Goal: Task Accomplishment & Management: Manage account settings

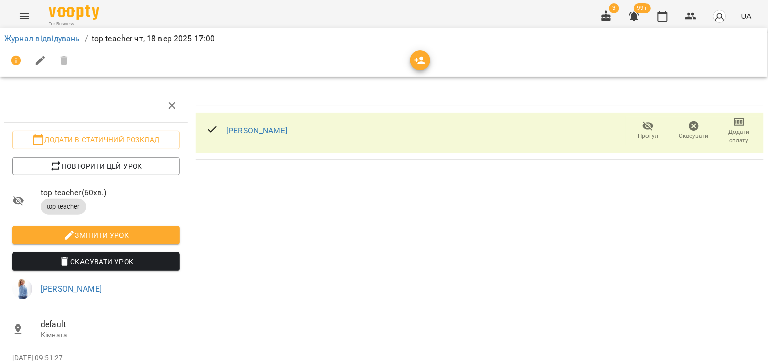
drag, startPoint x: 699, startPoint y: 20, endPoint x: 676, endPoint y: 29, distance: 24.4
click at [698, 21] on button "button" at bounding box center [691, 16] width 24 height 24
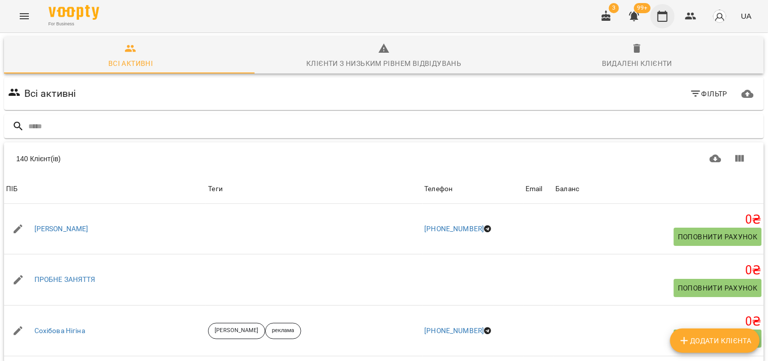
click at [657, 21] on icon "button" at bounding box center [663, 16] width 12 height 12
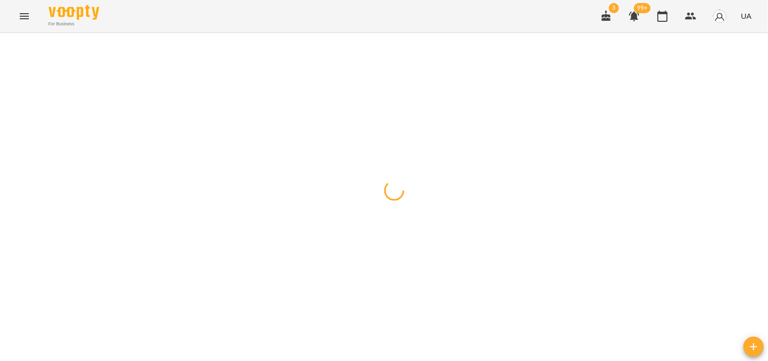
click at [9, 48] on button "button" at bounding box center [10, 45] width 14 height 20
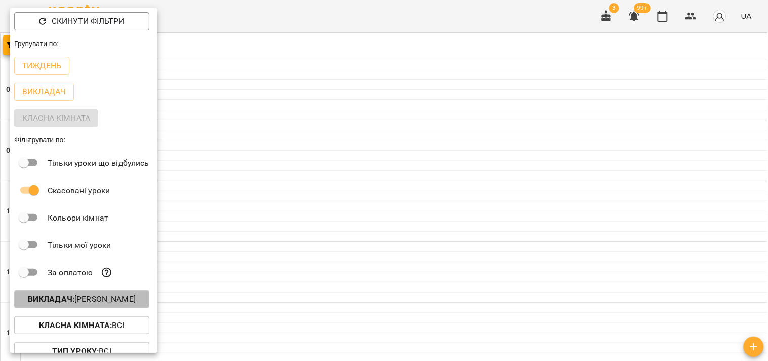
click at [123, 293] on button "Викладач : Ірина Андрейко" at bounding box center [81, 299] width 135 height 18
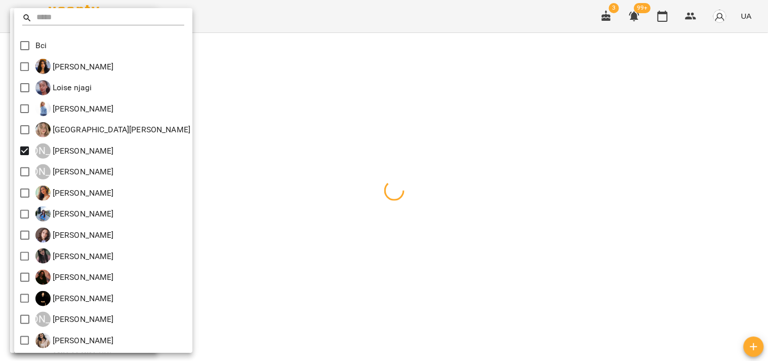
click at [282, 147] on div at bounding box center [384, 180] width 768 height 361
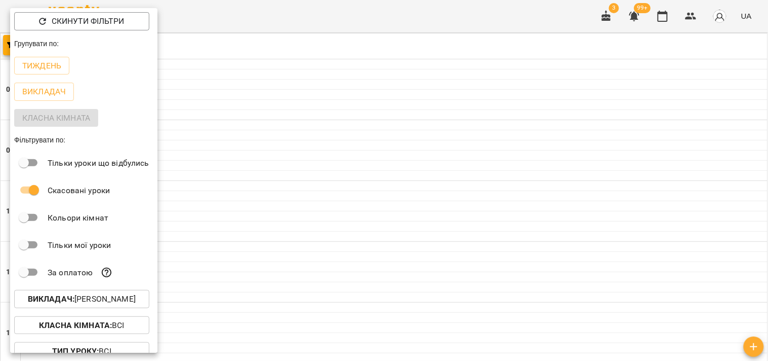
click at [282, 147] on div at bounding box center [384, 180] width 768 height 361
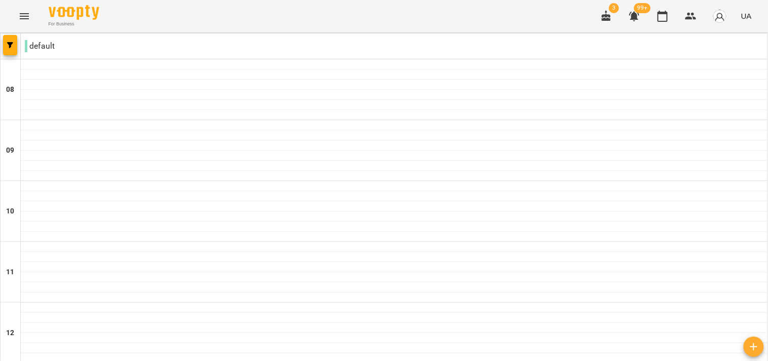
click at [700, 12] on button "button" at bounding box center [691, 16] width 24 height 24
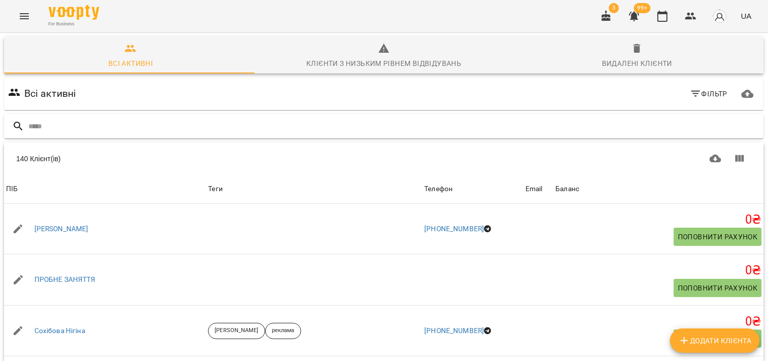
click at [250, 129] on input "text" at bounding box center [394, 126] width 732 height 17
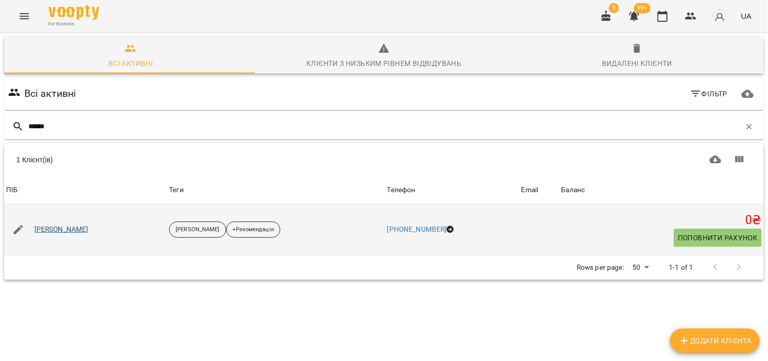
type input "******"
click at [87, 234] on link "[PERSON_NAME]" at bounding box center [61, 229] width 54 height 10
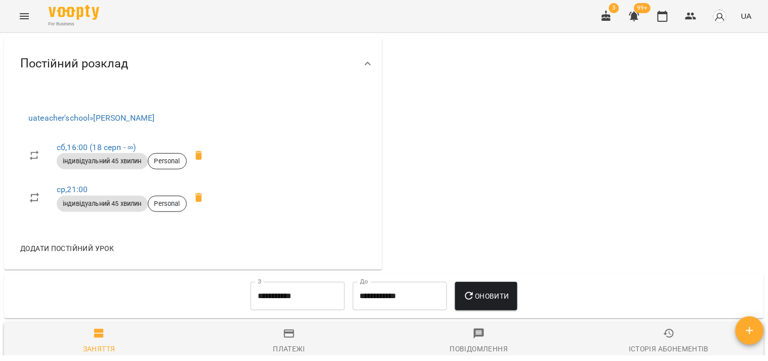
scroll to position [337, 0]
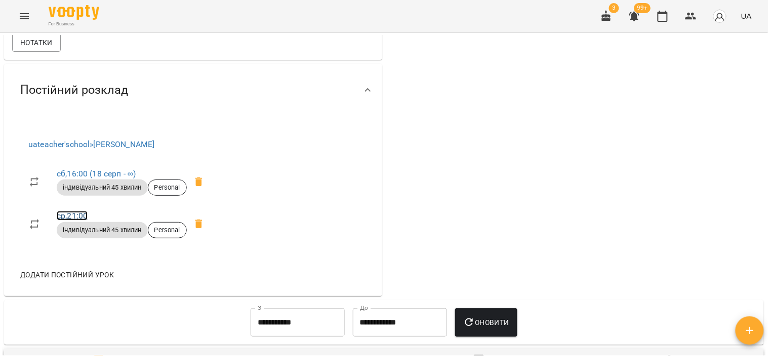
click at [78, 219] on link "ср , 21:00" at bounding box center [72, 216] width 31 height 10
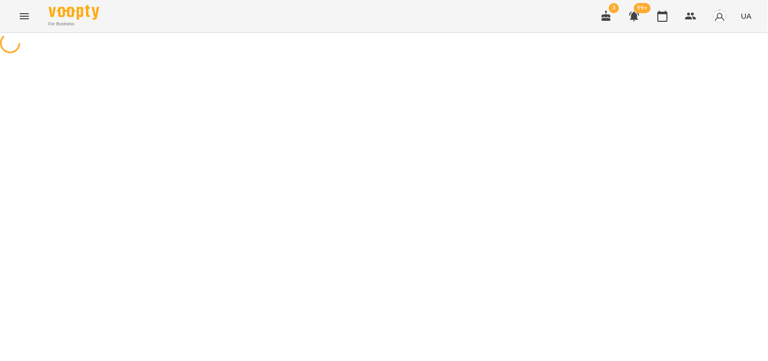
select select "*"
select select "**********"
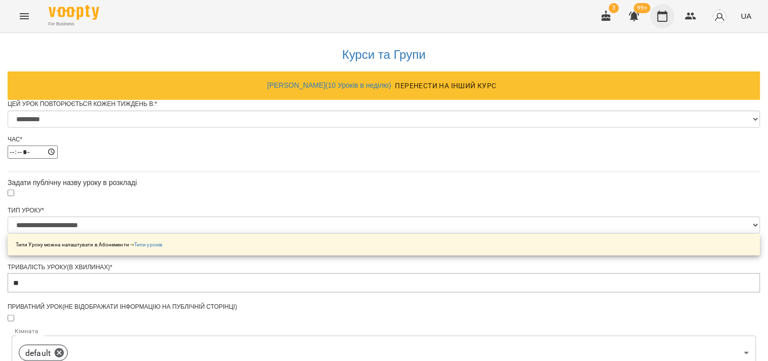
click at [675, 14] on button "button" at bounding box center [663, 16] width 24 height 24
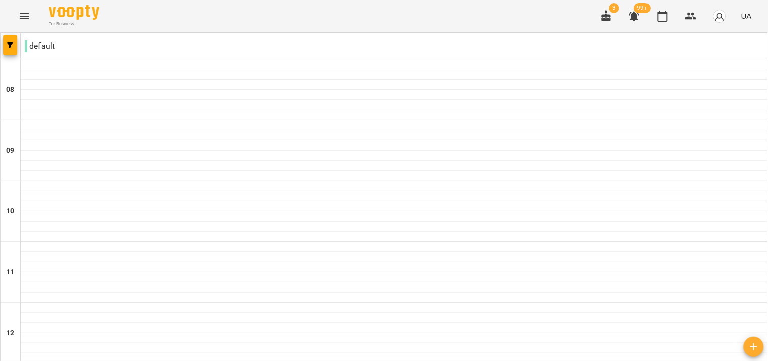
scroll to position [616, 0]
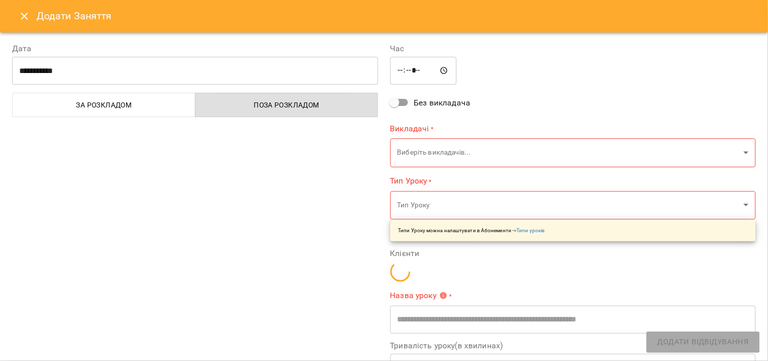
type input "**********"
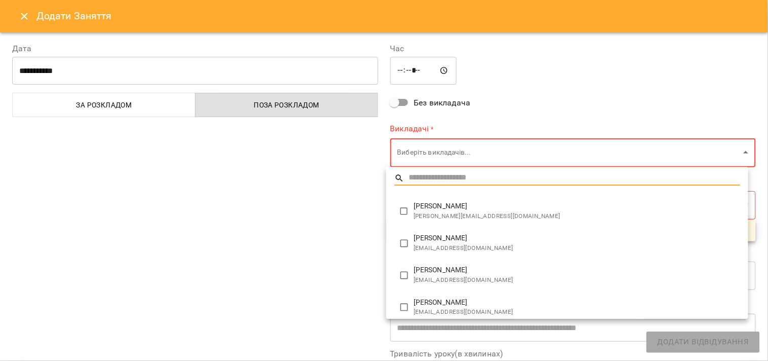
type input "**********"
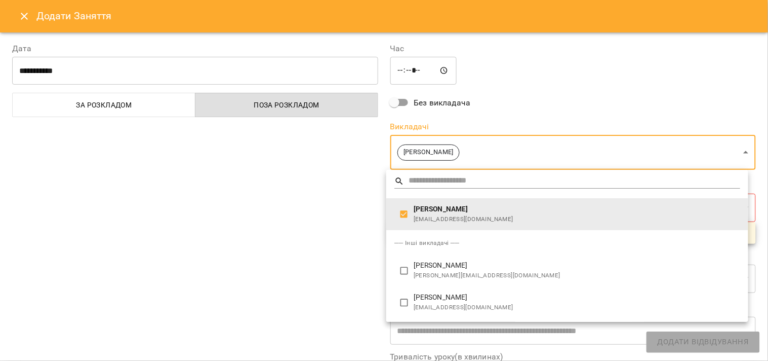
click at [358, 238] on div at bounding box center [384, 180] width 768 height 361
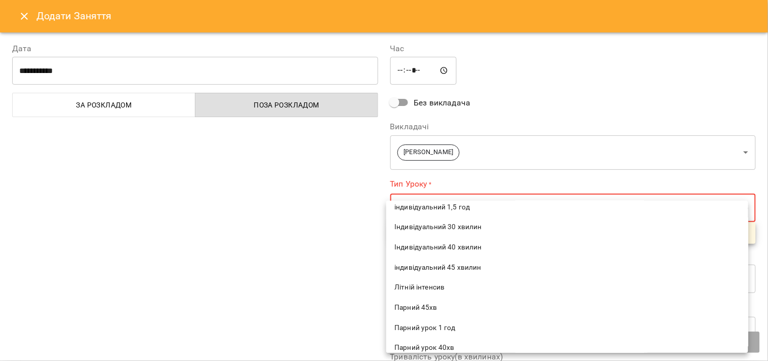
scroll to position [169, 0]
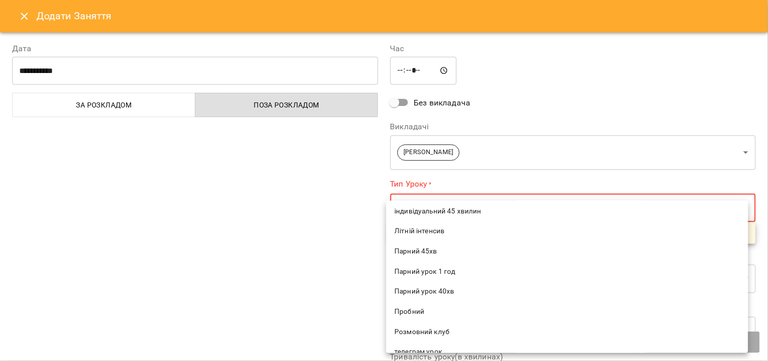
click at [429, 206] on span "індивідуальний 45 хвилин" at bounding box center [567, 211] width 346 height 10
type input "**********"
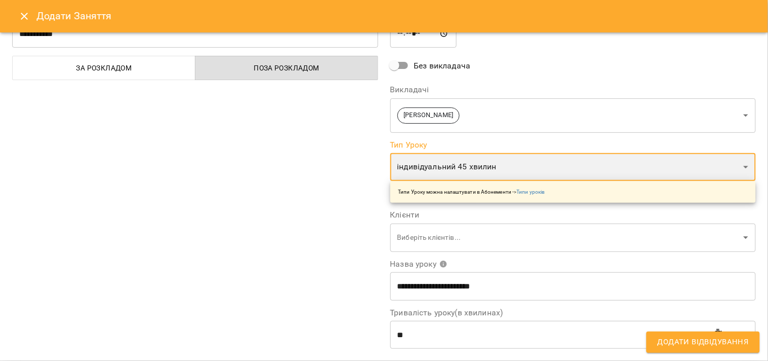
scroll to position [112, 0]
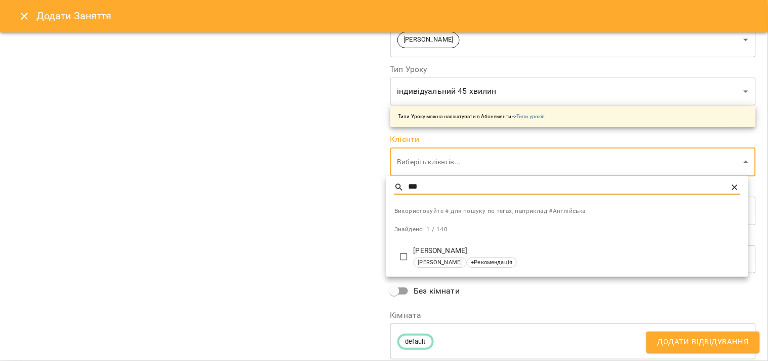
type input "***"
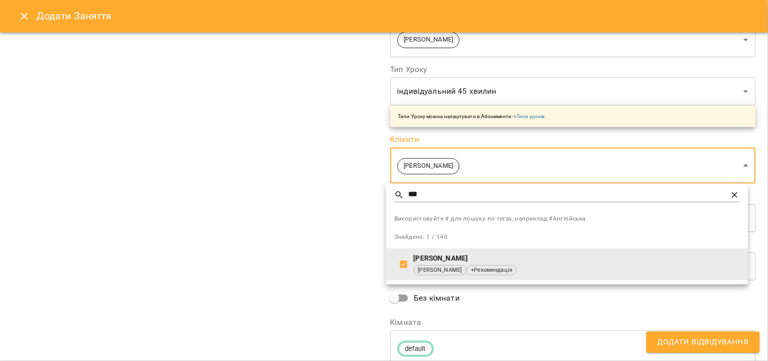
type input "**********"
click at [497, 315] on div at bounding box center [384, 180] width 768 height 361
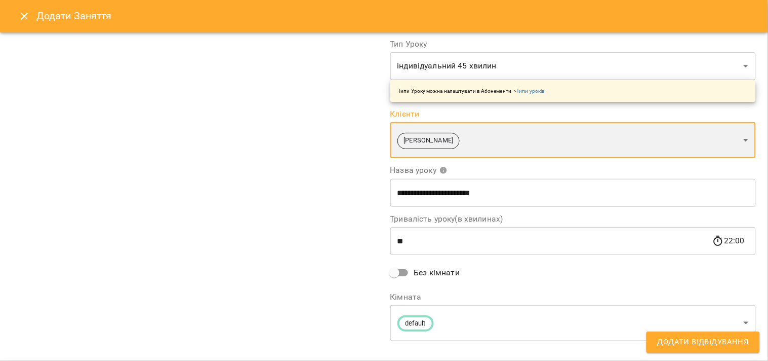
scroll to position [152, 0]
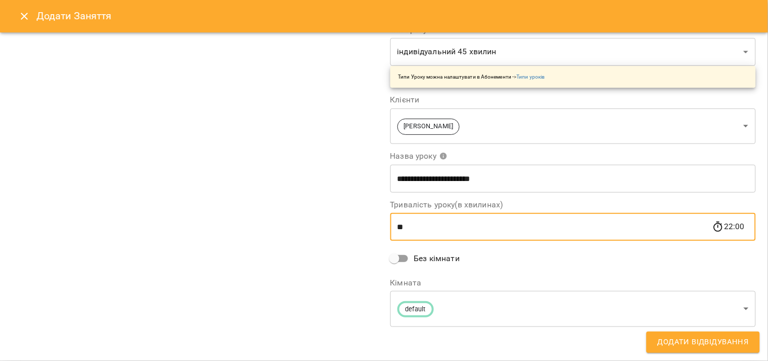
drag, startPoint x: 397, startPoint y: 228, endPoint x: 360, endPoint y: 228, distance: 37.0
click at [360, 228] on div "**********" at bounding box center [384, 119] width 756 height 483
type input "**"
click at [708, 337] on span "Додати Відвідування" at bounding box center [703, 341] width 91 height 13
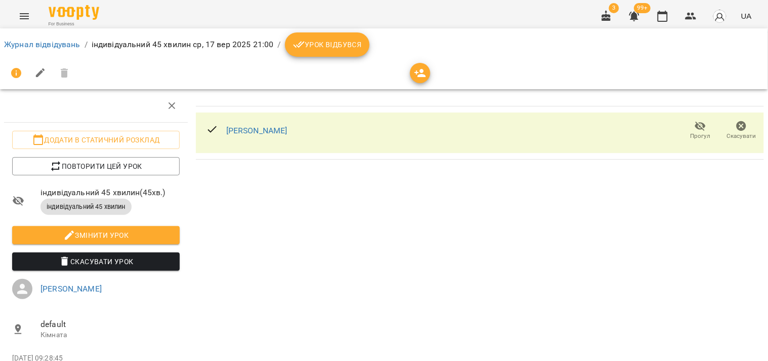
click at [327, 52] on button "Урок відбувся" at bounding box center [327, 44] width 85 height 24
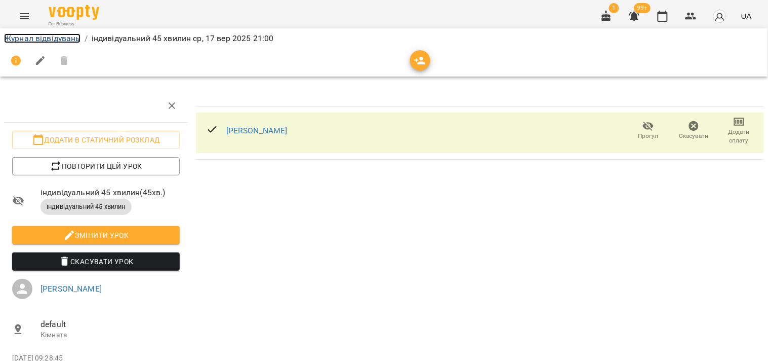
click at [55, 37] on link "Журнал відвідувань" at bounding box center [42, 38] width 76 height 10
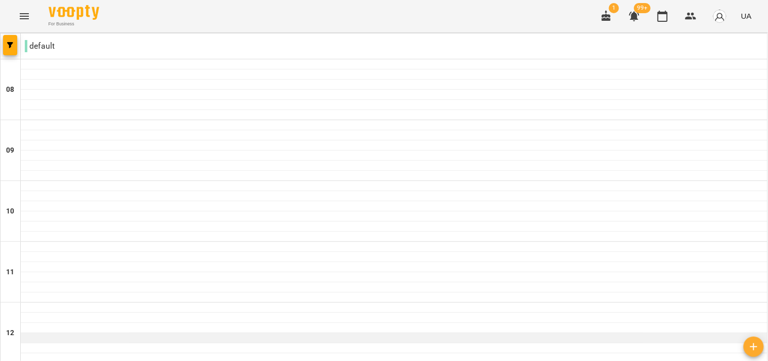
scroll to position [616, 0]
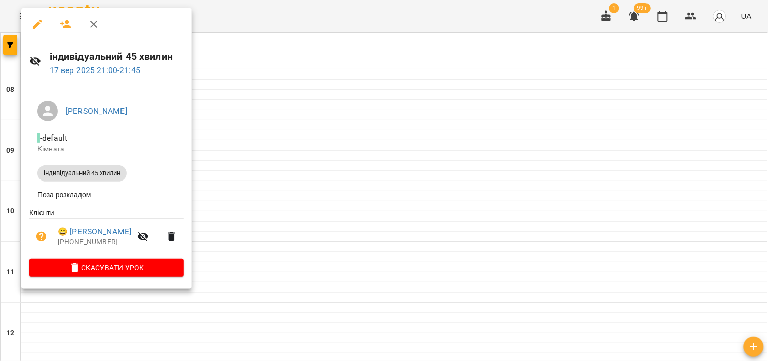
click at [264, 211] on div at bounding box center [384, 180] width 768 height 361
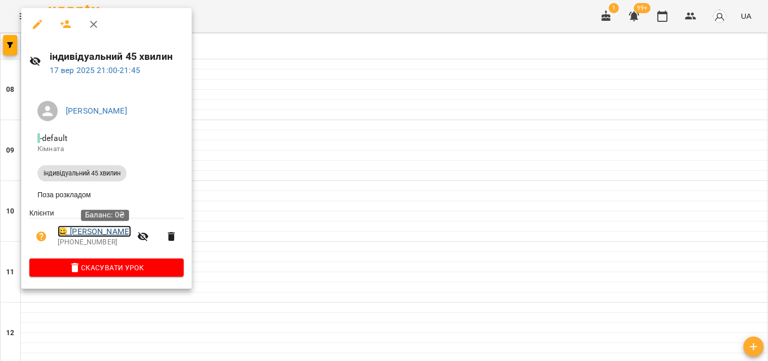
click at [82, 231] on link "😀 [PERSON_NAME]" at bounding box center [94, 231] width 73 height 12
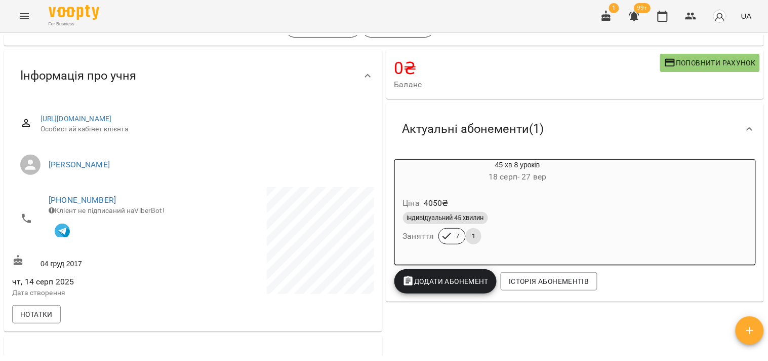
scroll to position [56, 0]
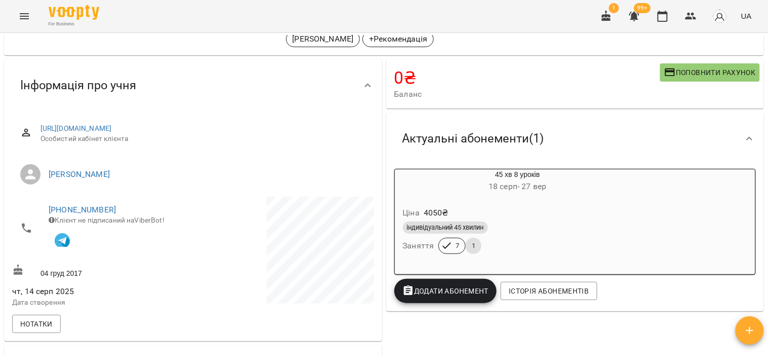
click at [591, 211] on div "Ціна 4050 ₴" at bounding box center [518, 213] width 234 height 18
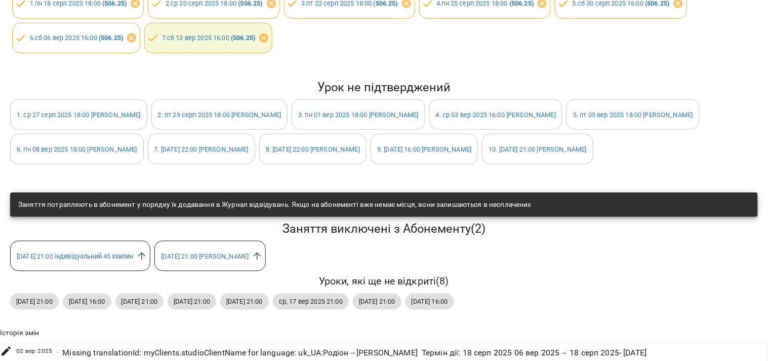
scroll to position [202, 0]
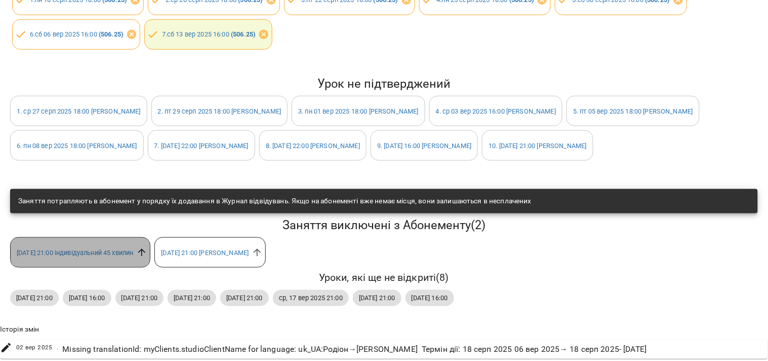
click at [146, 249] on icon at bounding box center [142, 253] width 8 height 8
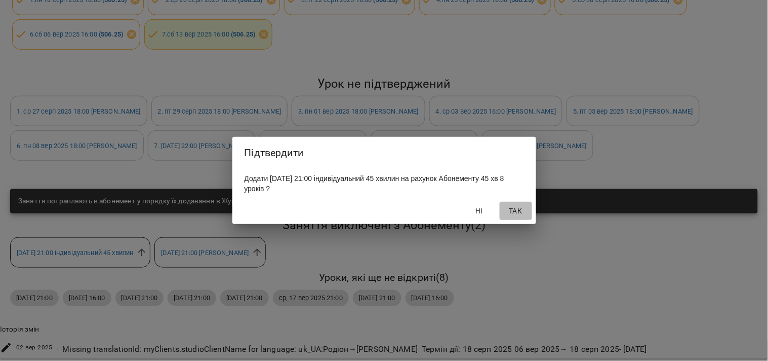
click at [515, 217] on span "Так" at bounding box center [516, 211] width 24 height 12
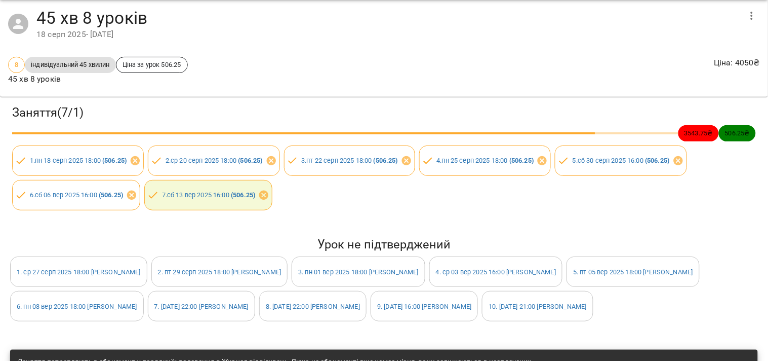
scroll to position [0, 0]
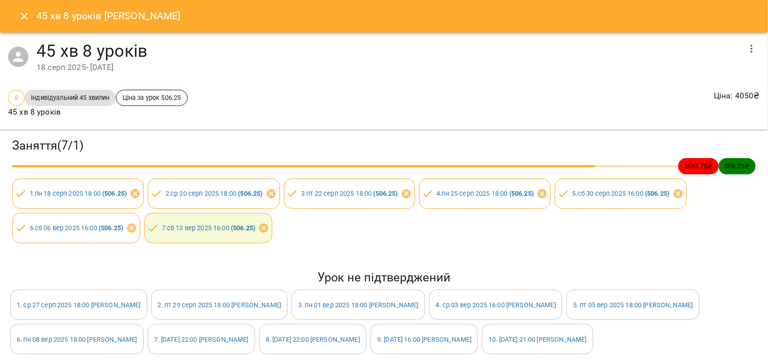
click at [751, 52] on icon "button" at bounding box center [752, 49] width 2 height 8
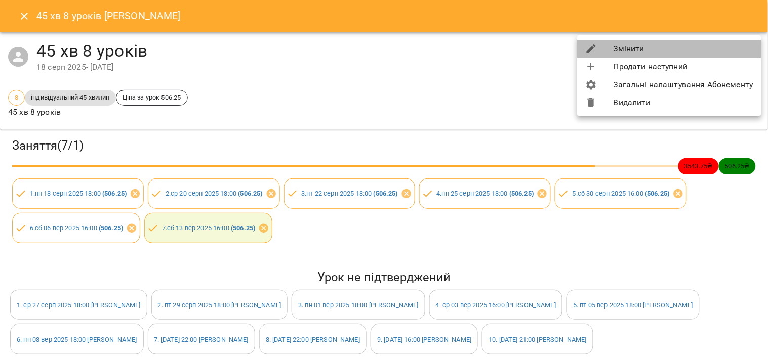
click at [692, 51] on li "Змінити" at bounding box center [669, 48] width 184 height 18
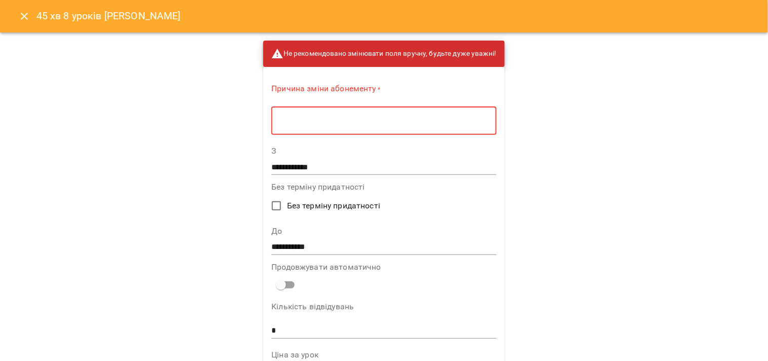
click at [433, 124] on textarea at bounding box center [383, 121] width 211 height 10
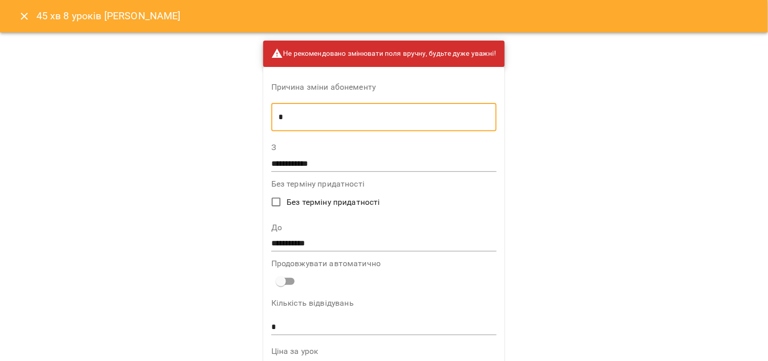
type textarea "*"
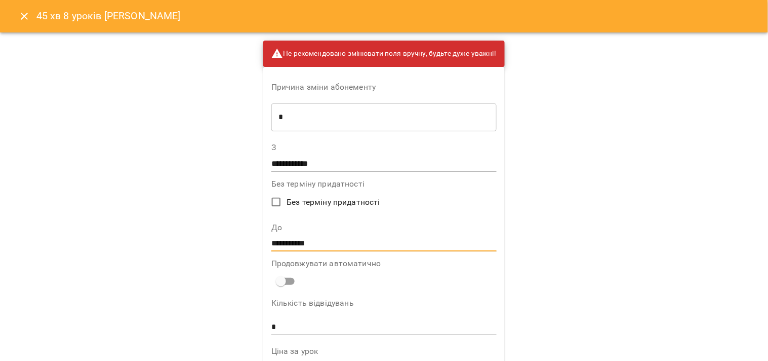
click at [421, 237] on input "**********" at bounding box center [383, 243] width 225 height 16
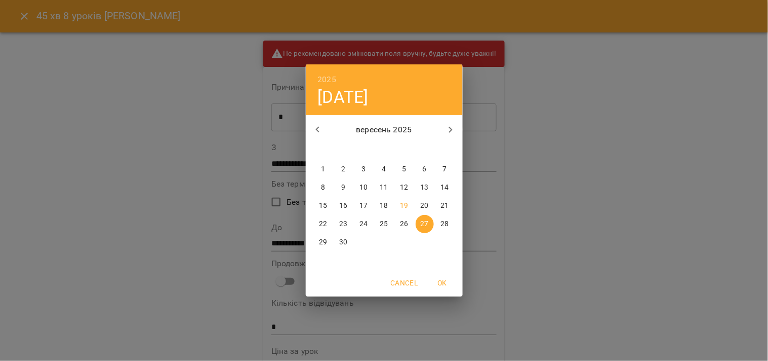
click at [378, 208] on span "18" at bounding box center [384, 206] width 18 height 10
type input "**********"
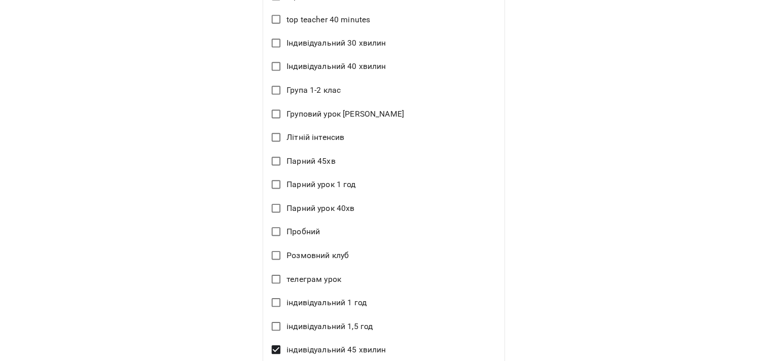
scroll to position [589, 0]
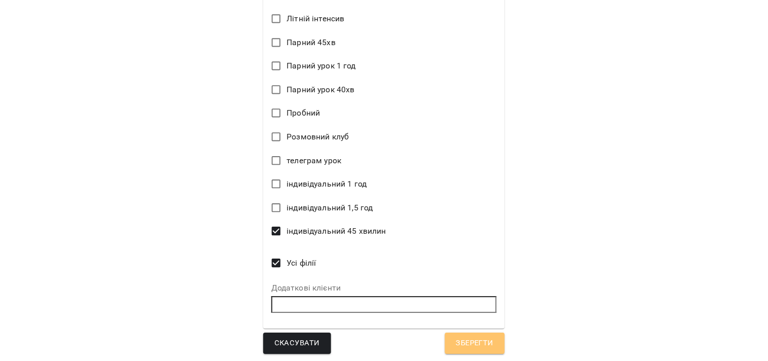
click at [476, 344] on span "Зберегти" at bounding box center [474, 342] width 37 height 13
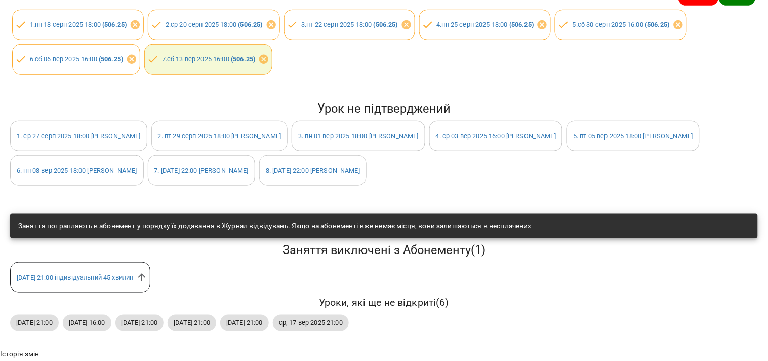
scroll to position [221, 0]
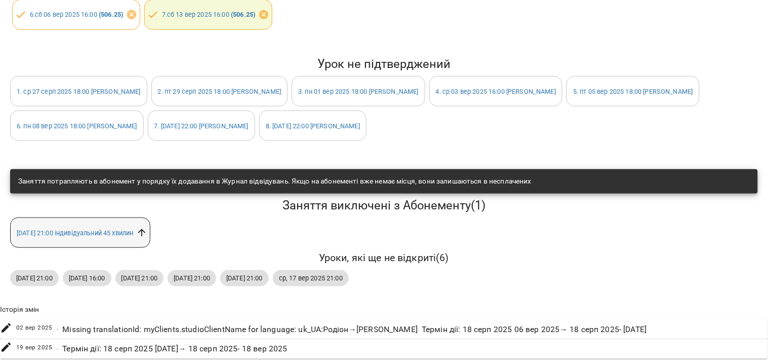
click at [147, 227] on icon at bounding box center [141, 232] width 11 height 11
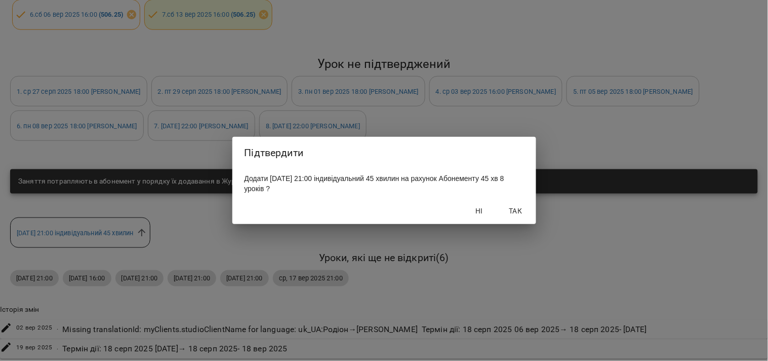
click at [519, 209] on span "Так" at bounding box center [516, 211] width 24 height 12
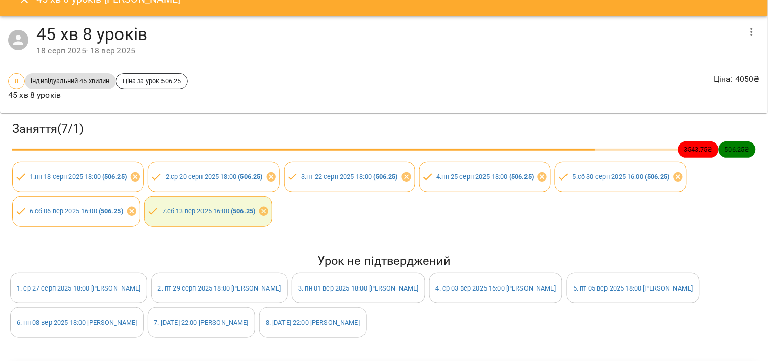
scroll to position [0, 0]
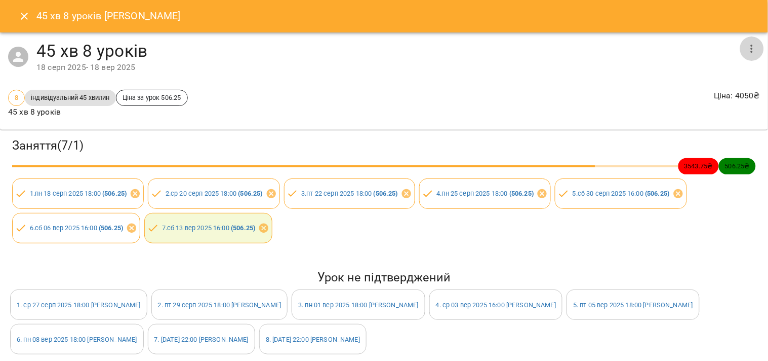
click at [746, 55] on button "button" at bounding box center [752, 48] width 24 height 24
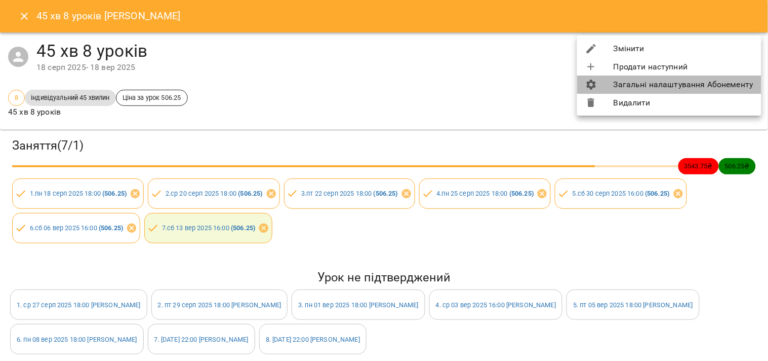
click at [702, 88] on li "Загальні налаштування Абонементу" at bounding box center [669, 84] width 184 height 18
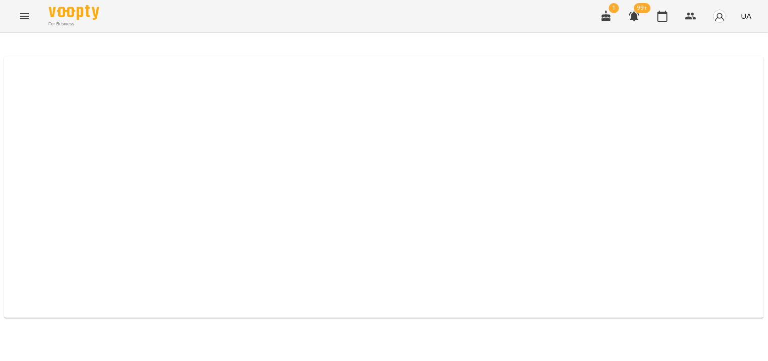
select select "*****"
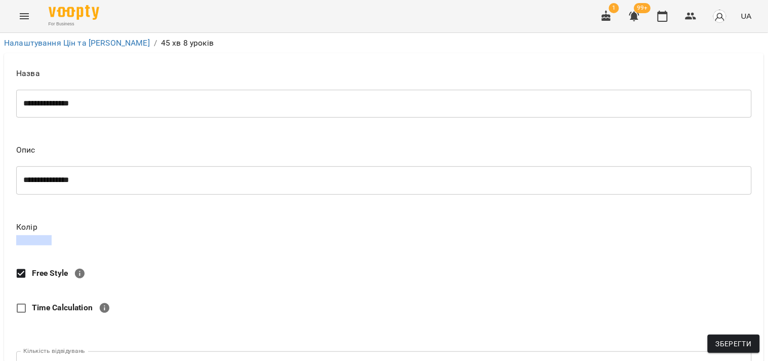
scroll to position [281, 0]
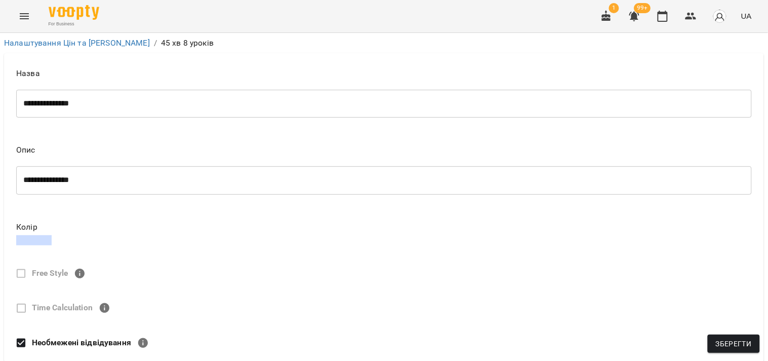
drag, startPoint x: 26, startPoint y: 223, endPoint x: 14, endPoint y: 224, distance: 12.2
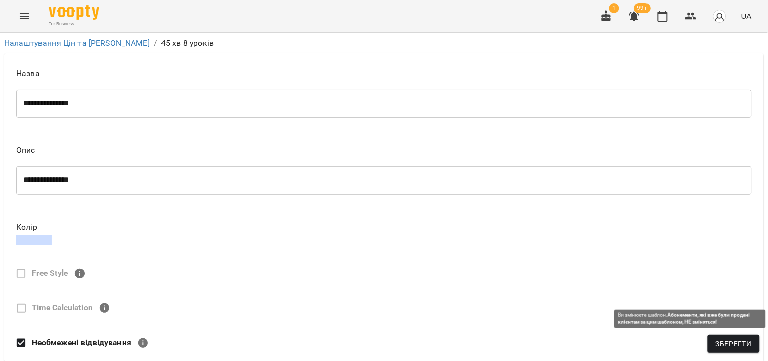
type textarea "*"
click at [740, 340] on span "Зберегти" at bounding box center [734, 343] width 36 height 12
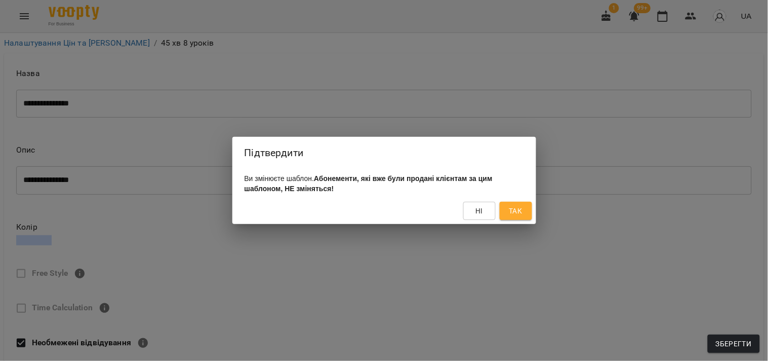
click at [507, 211] on button "Так" at bounding box center [516, 211] width 32 height 18
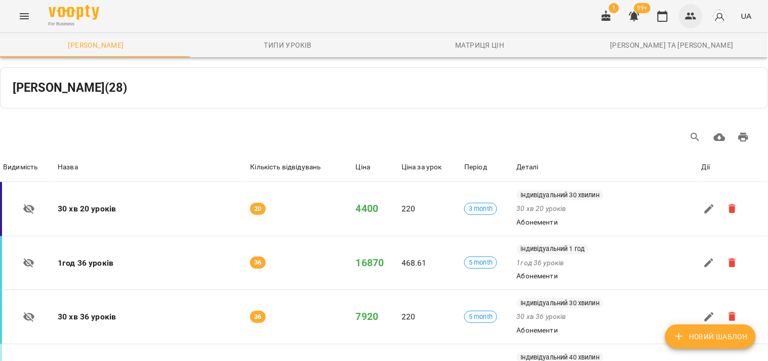
click at [696, 13] on icon "button" at bounding box center [691, 16] width 12 height 12
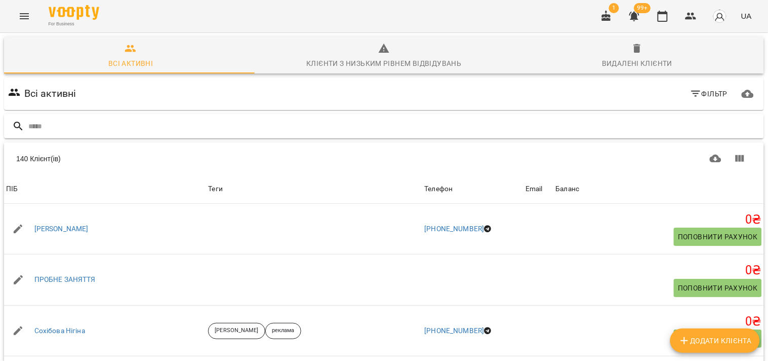
click at [209, 125] on input "text" at bounding box center [394, 126] width 732 height 17
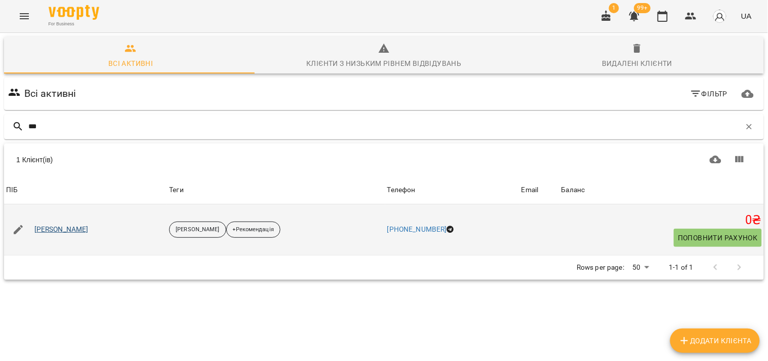
type input "***"
click at [61, 231] on link "[PERSON_NAME]" at bounding box center [61, 229] width 54 height 10
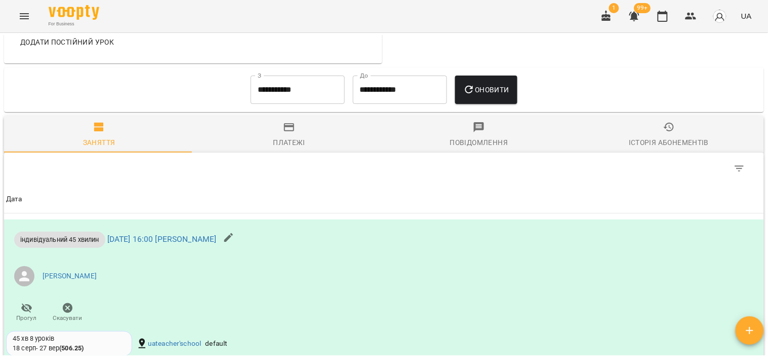
scroll to position [506, 0]
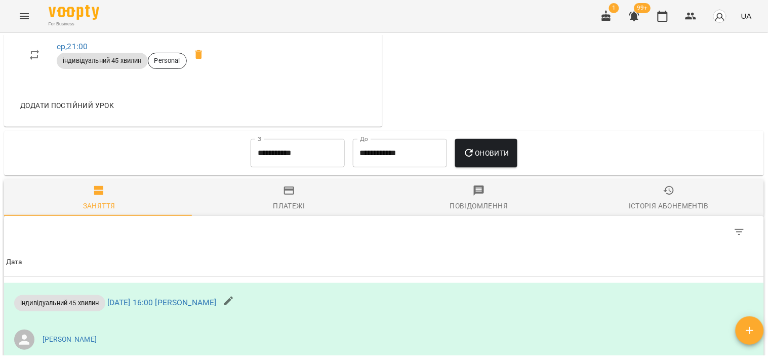
click at [700, 212] on div "Історія абонементів" at bounding box center [669, 205] width 80 height 12
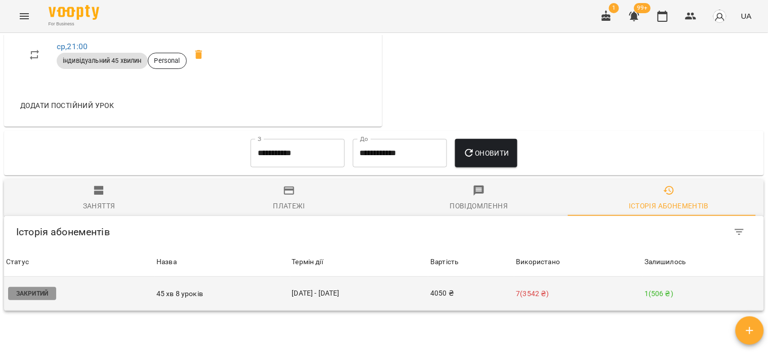
click at [578, 298] on p "7 ( 3542 ₴ )" at bounding box center [578, 293] width 125 height 11
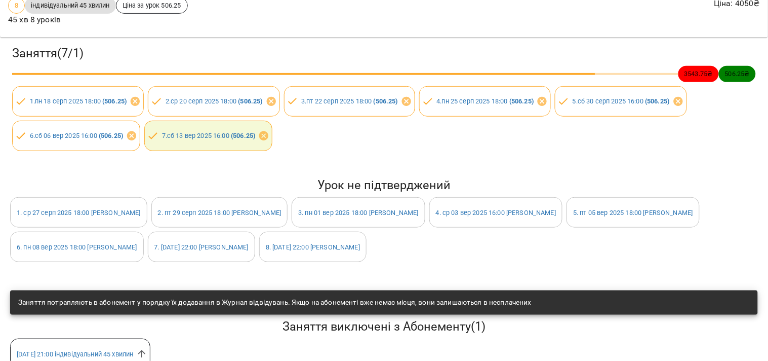
scroll to position [112, 0]
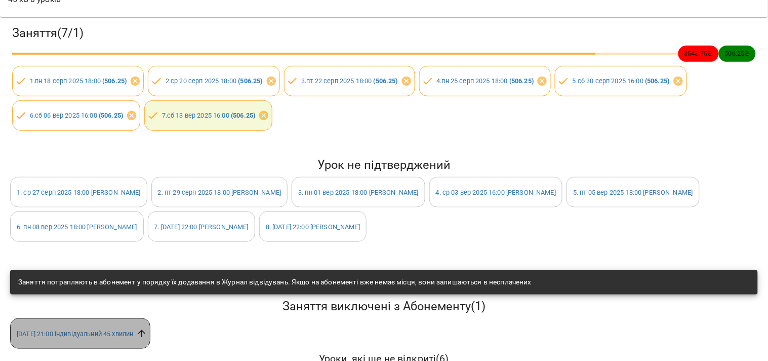
click at [147, 331] on icon at bounding box center [141, 333] width 11 height 11
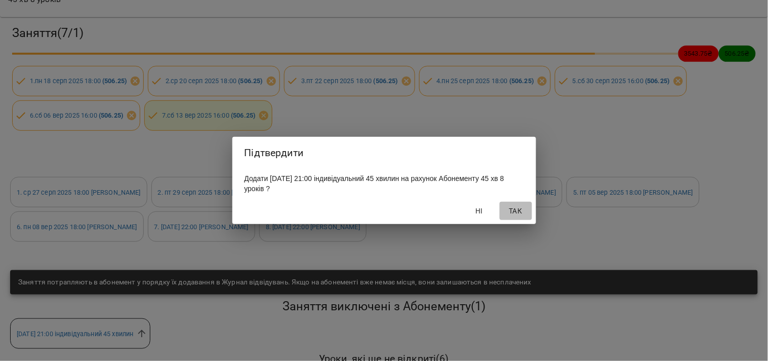
click at [515, 209] on span "Так" at bounding box center [516, 211] width 24 height 12
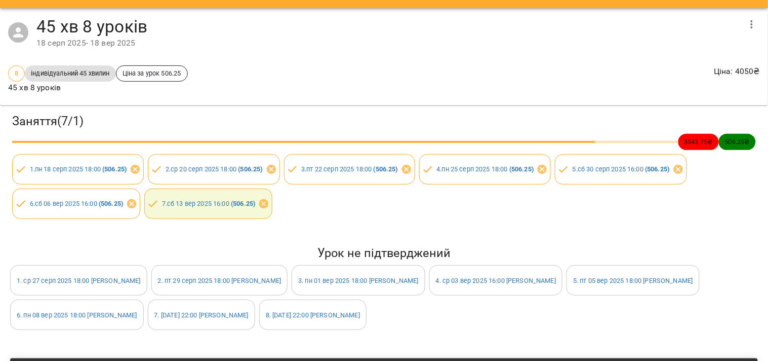
scroll to position [0, 0]
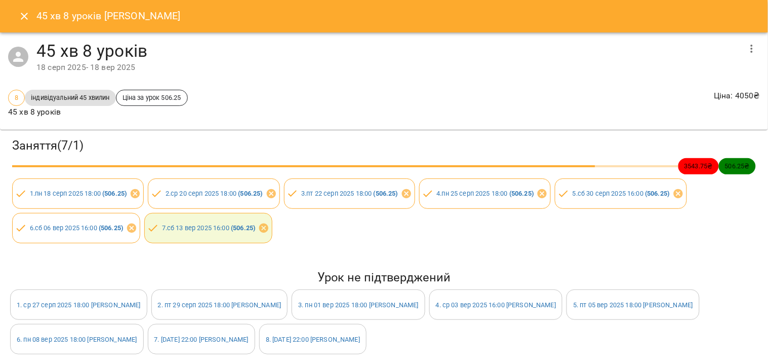
click at [28, 22] on button "Close" at bounding box center [24, 16] width 24 height 24
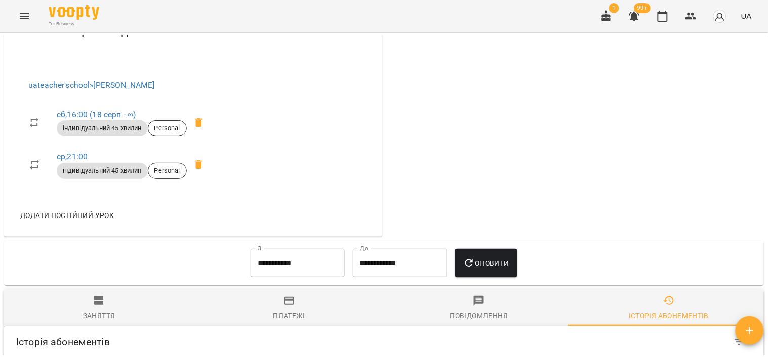
scroll to position [281, 0]
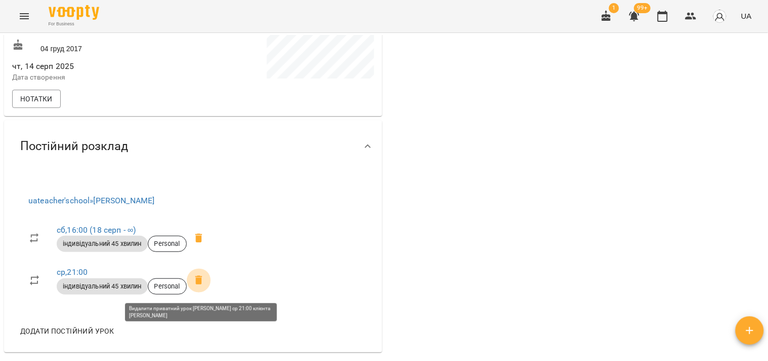
click at [201, 284] on icon at bounding box center [198, 279] width 7 height 9
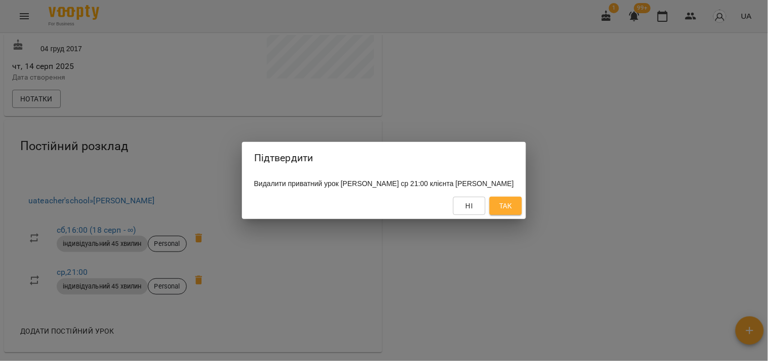
click at [512, 208] on span "Так" at bounding box center [505, 205] width 13 height 12
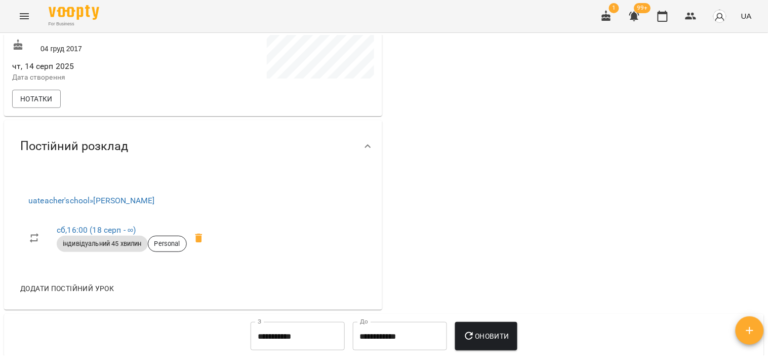
click at [722, 168] on div "0 ₴ Баланс Поповнити рахунок Актуальні абонементи ( 0 ) Немає актуальних абонем…" at bounding box center [575, 71] width 382 height 479
click at [695, 21] on icon "button" at bounding box center [691, 16] width 12 height 12
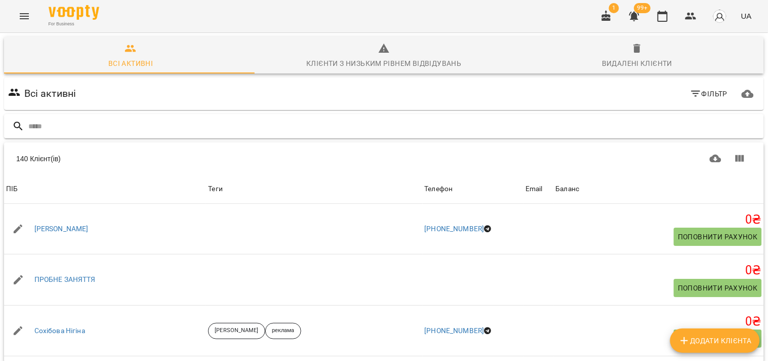
click at [474, 124] on input "text" at bounding box center [394, 126] width 732 height 17
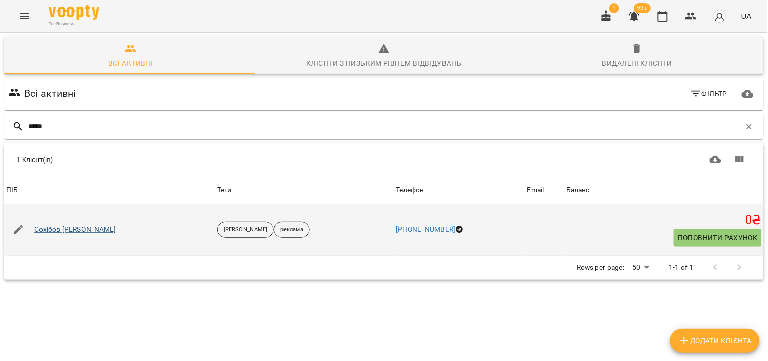
type input "*****"
click at [57, 231] on link "Сохібов [PERSON_NAME]" at bounding box center [75, 229] width 82 height 10
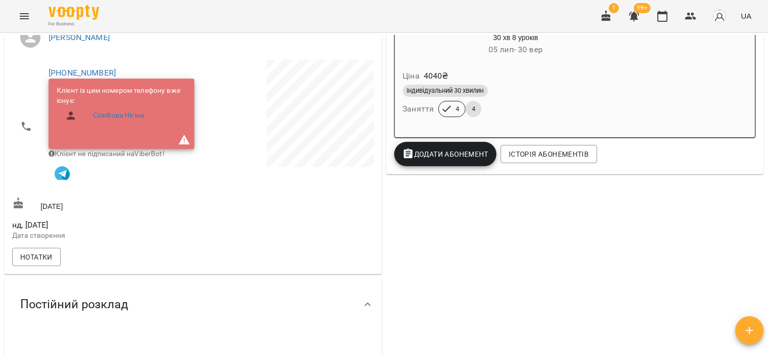
scroll to position [112, 0]
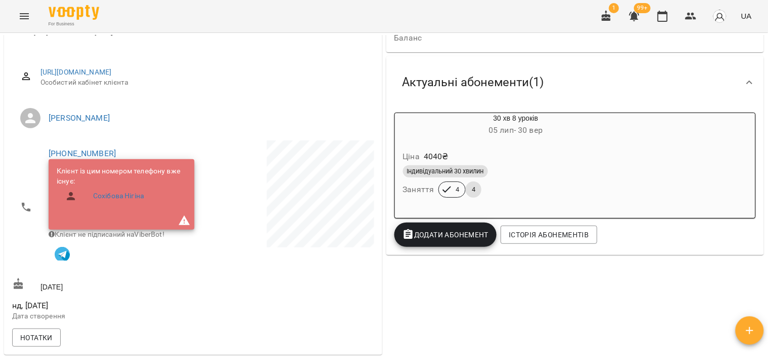
click at [515, 179] on div "Індивідуальний 30 хвилин" at bounding box center [516, 171] width 230 height 16
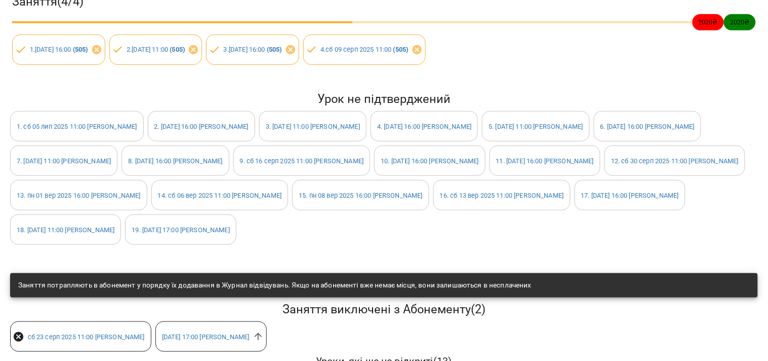
scroll to position [0, 0]
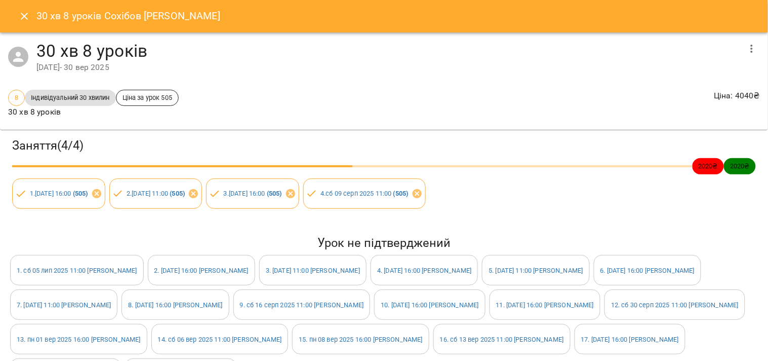
click at [23, 17] on icon "Close" at bounding box center [24, 16] width 7 height 7
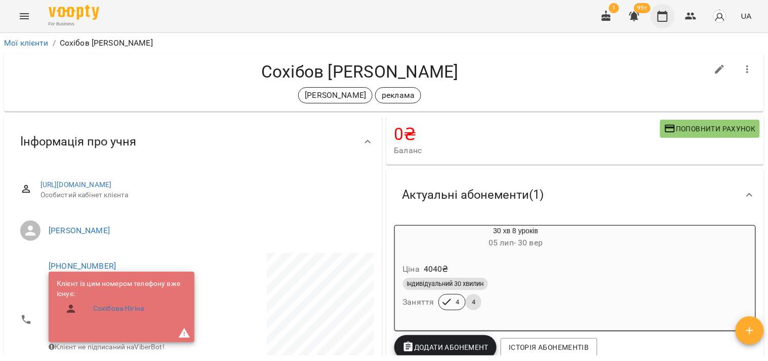
click at [665, 19] on icon "button" at bounding box center [663, 16] width 12 height 12
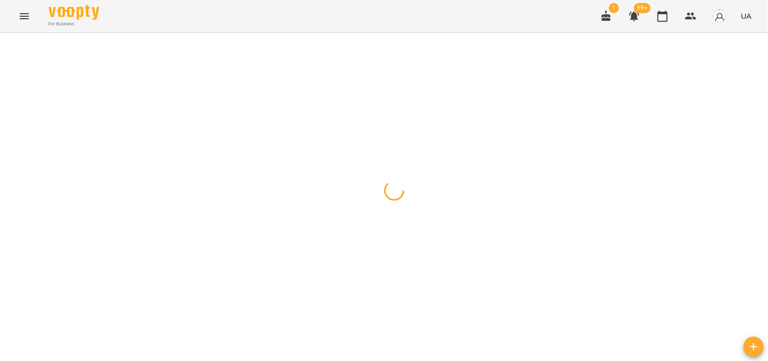
click at [8, 49] on button "button" at bounding box center [10, 45] width 14 height 20
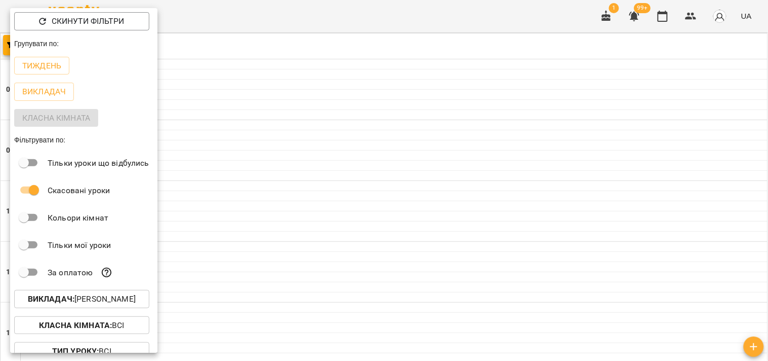
click at [94, 300] on p "Викладач : [PERSON_NAME]" at bounding box center [82, 299] width 108 height 12
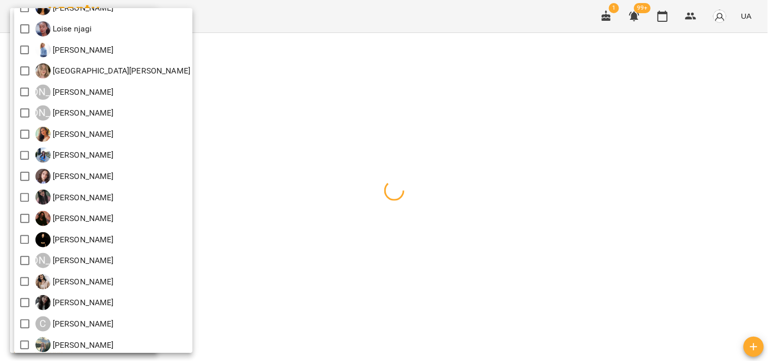
scroll to position [63, 0]
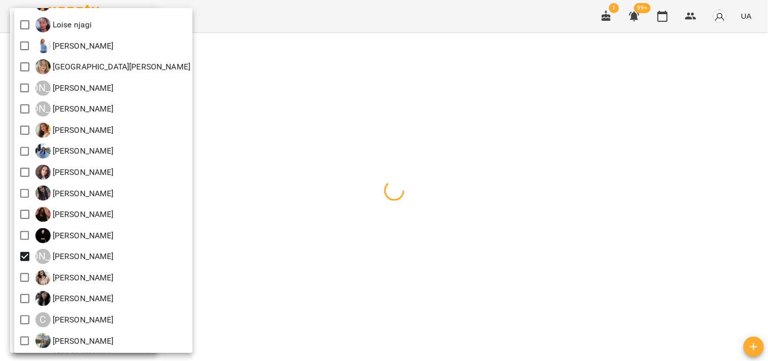
click at [414, 210] on div at bounding box center [384, 180] width 768 height 361
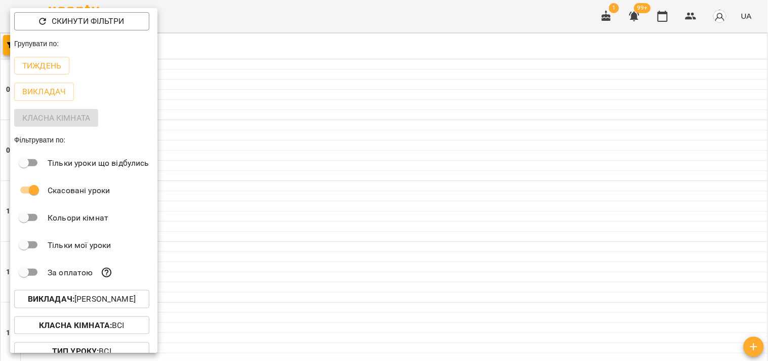
click at [426, 211] on div at bounding box center [384, 180] width 768 height 361
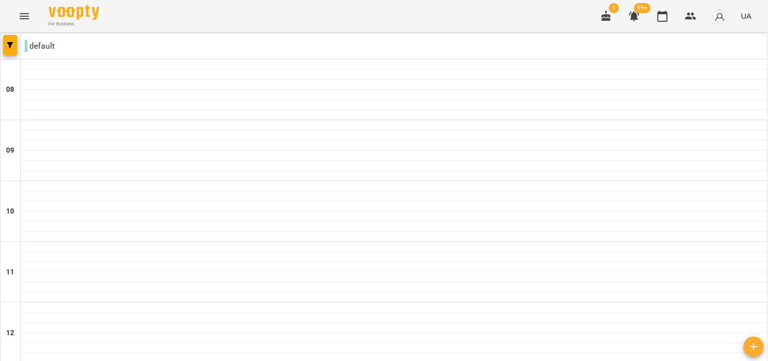
type input "**********"
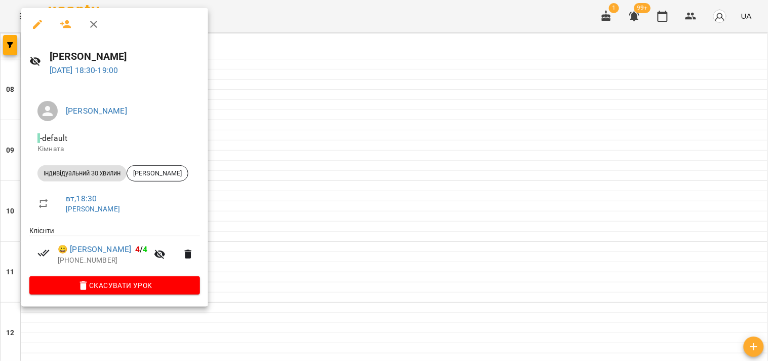
click at [292, 163] on div at bounding box center [384, 180] width 768 height 361
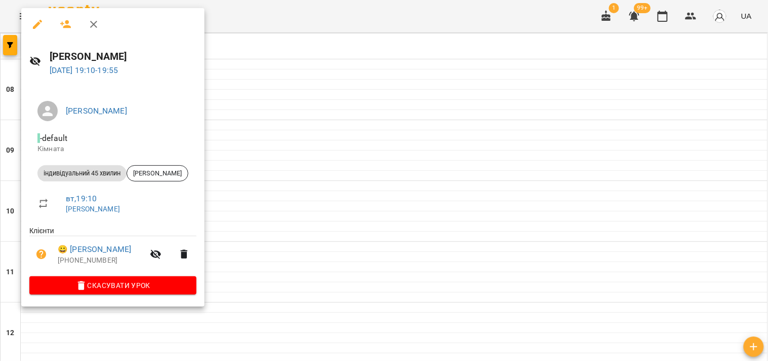
click at [264, 174] on div at bounding box center [384, 180] width 768 height 361
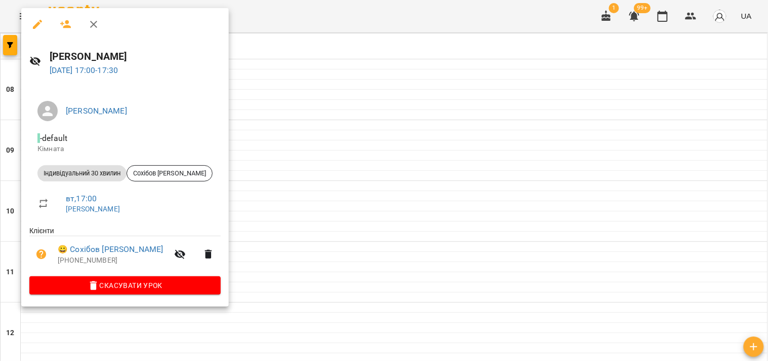
click at [259, 133] on div at bounding box center [384, 180] width 768 height 361
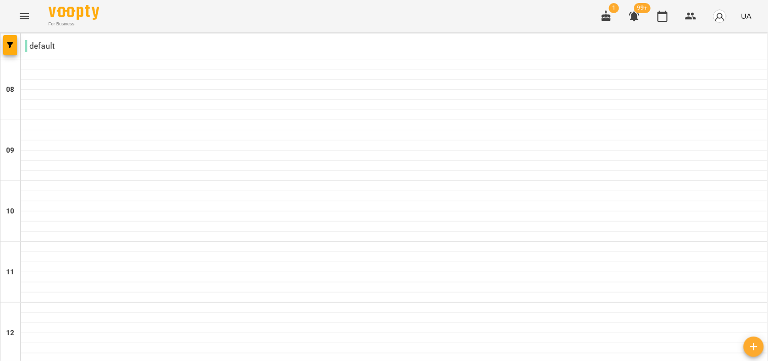
type input "**********"
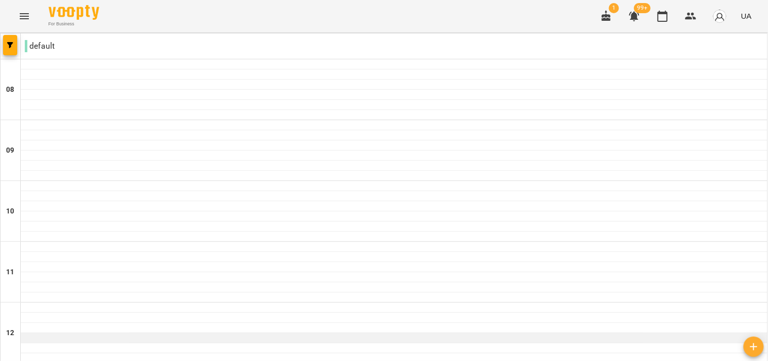
scroll to position [392, 0]
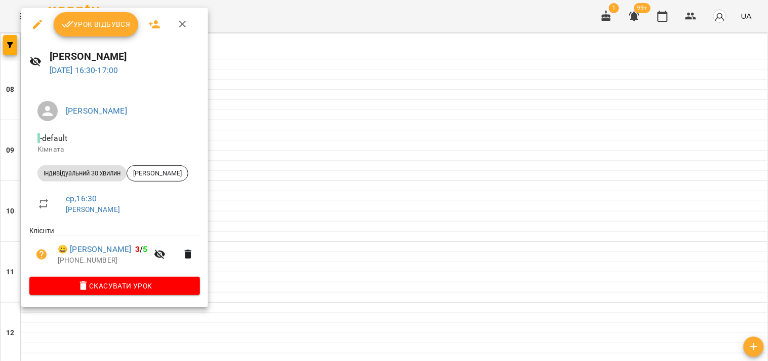
click at [335, 189] on div at bounding box center [384, 180] width 768 height 361
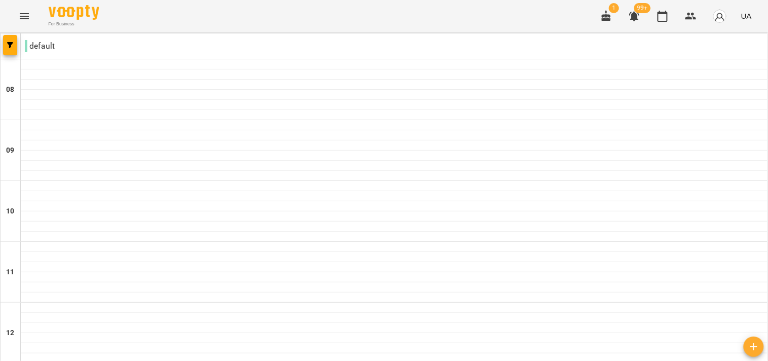
type input "**********"
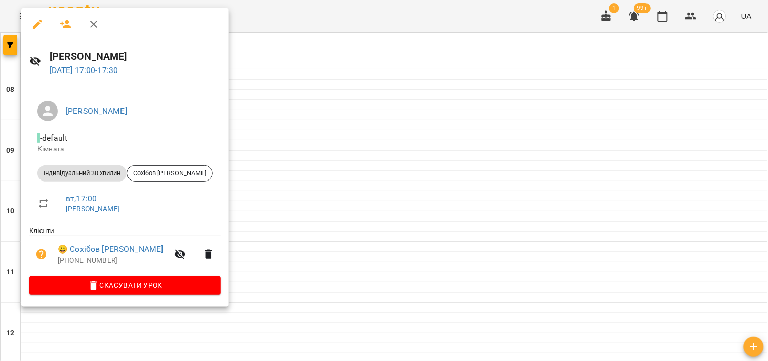
click at [91, 284] on span "Скасувати Урок" at bounding box center [124, 285] width 175 height 12
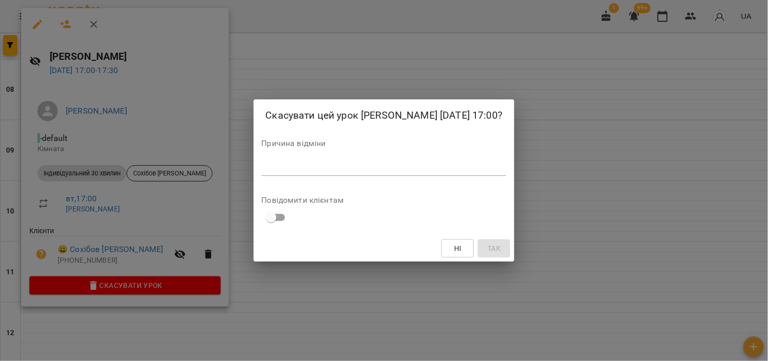
click at [384, 180] on div "Скасувати цей урок [PERSON_NAME] [DATE] 17:00? Причина відміни * Повідомити клі…" at bounding box center [384, 180] width 261 height 163
click at [382, 172] on div "*" at bounding box center [384, 167] width 245 height 16
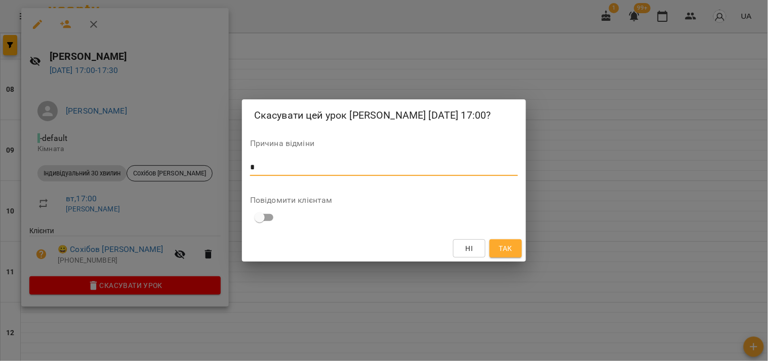
type textarea "*"
click at [514, 242] on button "Так" at bounding box center [506, 248] width 32 height 18
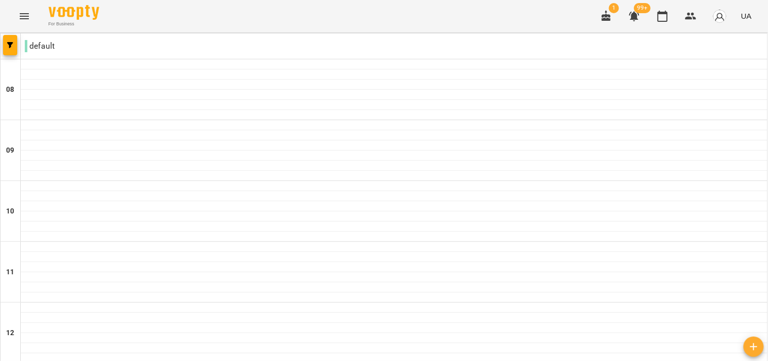
scroll to position [563, 0]
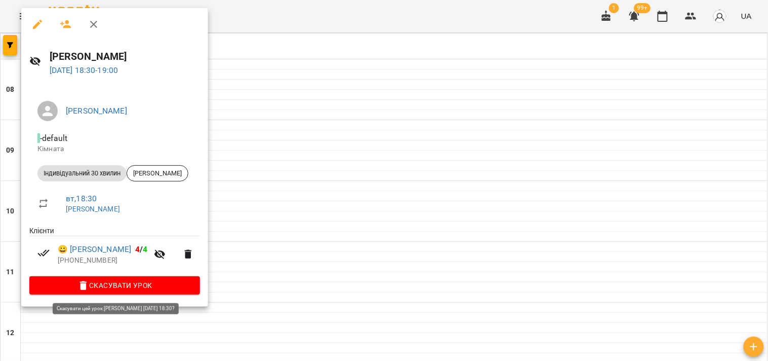
click at [122, 284] on span "Скасувати Урок" at bounding box center [114, 285] width 154 height 12
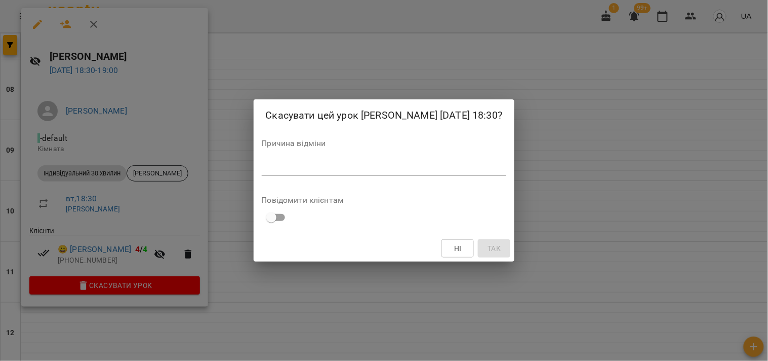
click at [277, 175] on div "*" at bounding box center [384, 167] width 245 height 16
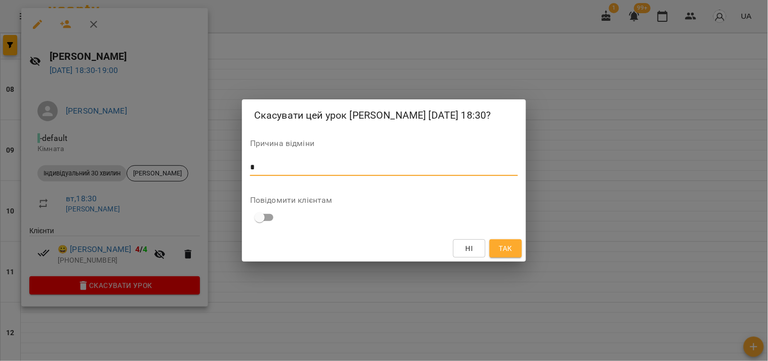
type textarea "*"
click at [525, 247] on div "Ні Так" at bounding box center [384, 248] width 284 height 26
click at [523, 249] on div "Ні Так" at bounding box center [384, 248] width 284 height 26
click at [515, 250] on button "Так" at bounding box center [506, 248] width 32 height 18
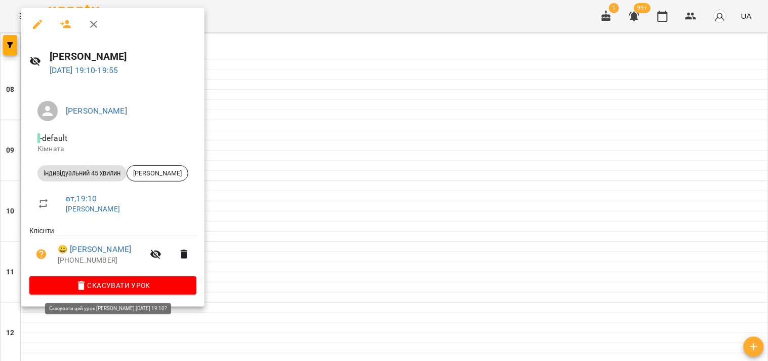
click at [129, 285] on span "Скасувати Урок" at bounding box center [112, 285] width 151 height 12
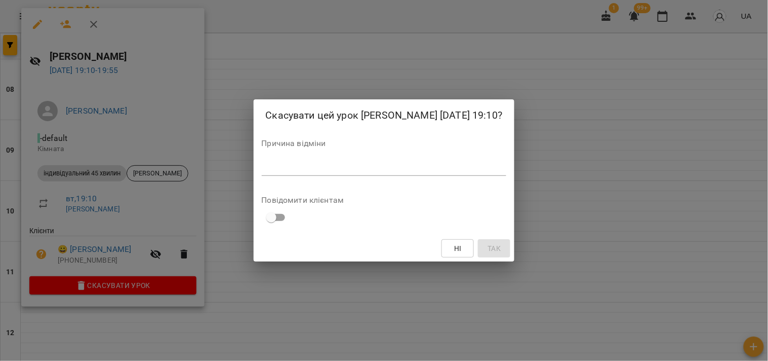
click at [278, 170] on textarea at bounding box center [384, 168] width 245 height 10
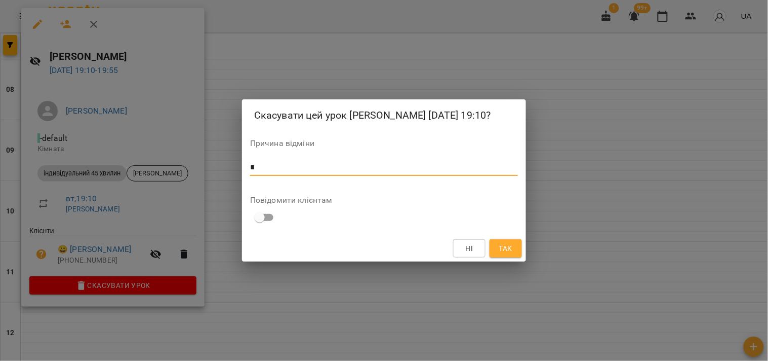
type textarea "*"
click at [512, 250] on span "Так" at bounding box center [505, 248] width 13 height 12
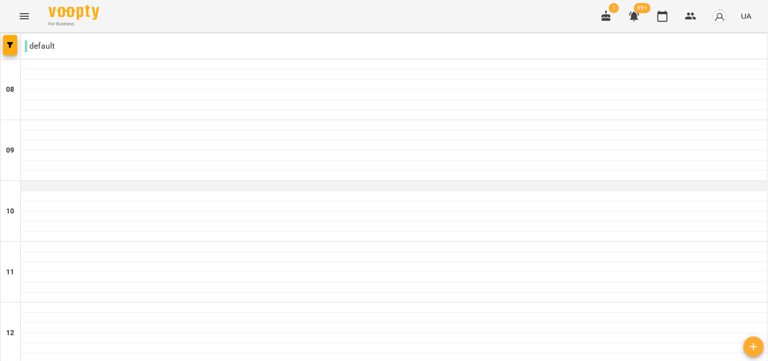
scroll to position [0, 0]
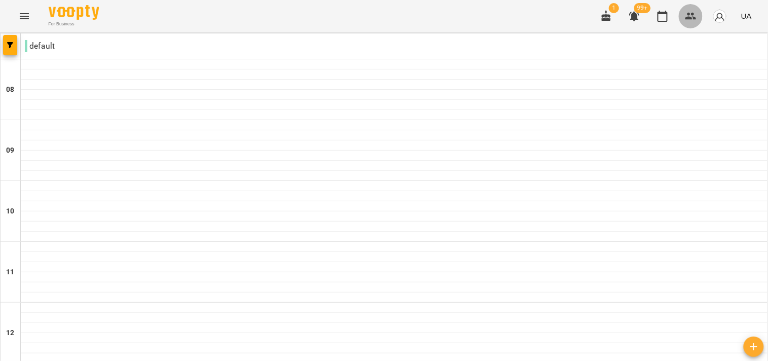
click at [688, 16] on icon "button" at bounding box center [691, 16] width 12 height 12
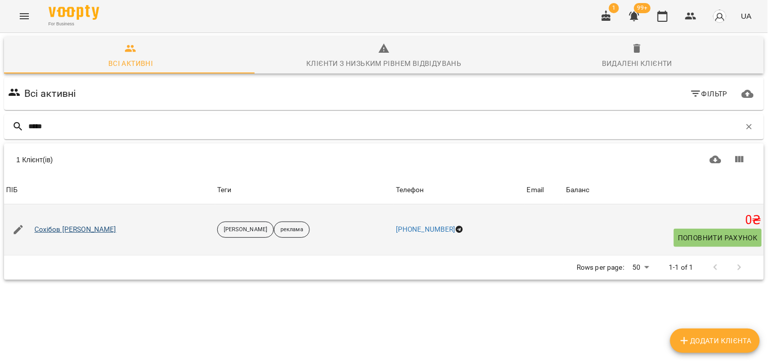
type input "*****"
click at [61, 225] on link "Сохібов [PERSON_NAME]" at bounding box center [75, 229] width 82 height 10
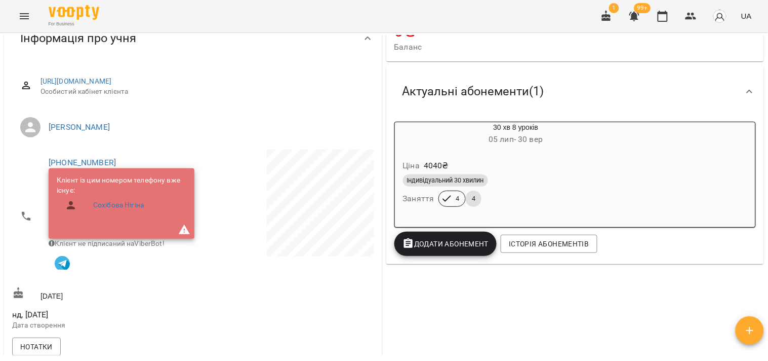
scroll to position [169, 0]
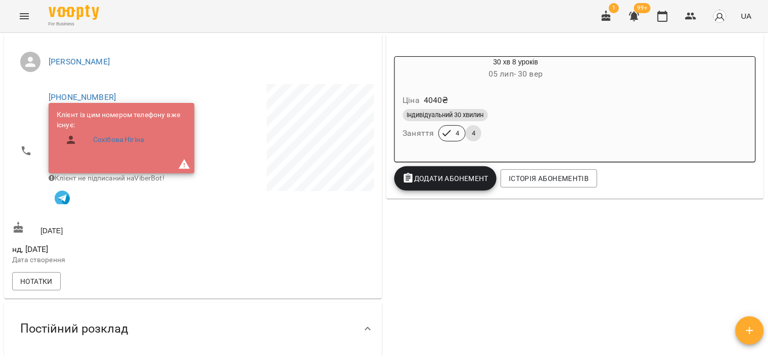
click at [554, 153] on div "Ціна 4040 ₴ Індивідуальний 30 хвилин Заняття 4 4" at bounding box center [516, 119] width 243 height 69
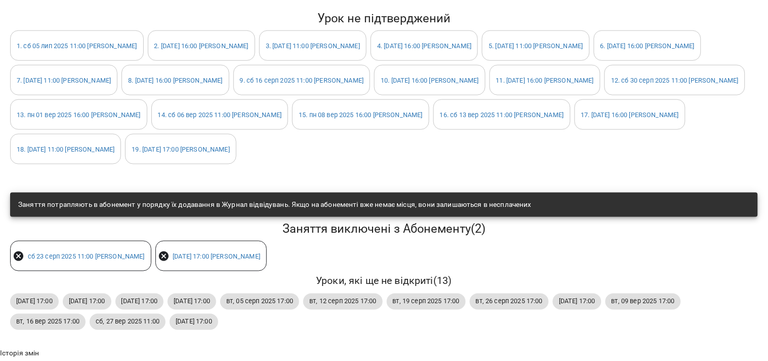
scroll to position [225, 0]
click at [19, 254] on icon at bounding box center [19, 256] width 12 height 12
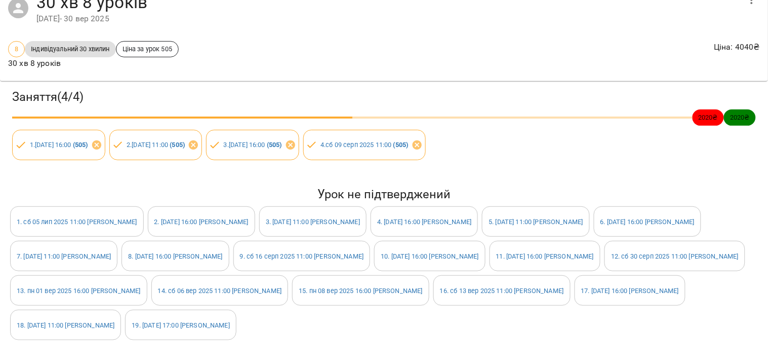
scroll to position [0, 0]
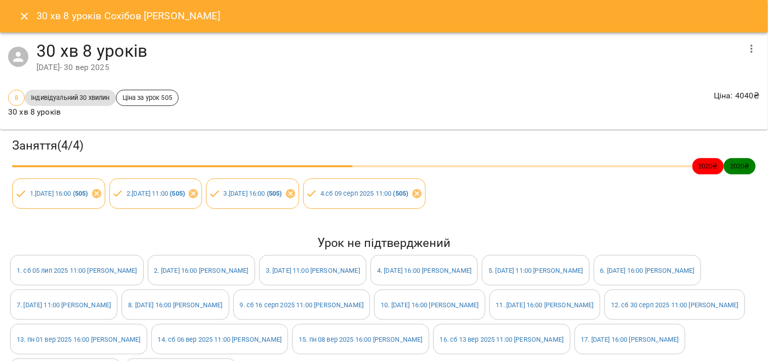
click at [25, 19] on icon "Close" at bounding box center [24, 16] width 12 height 12
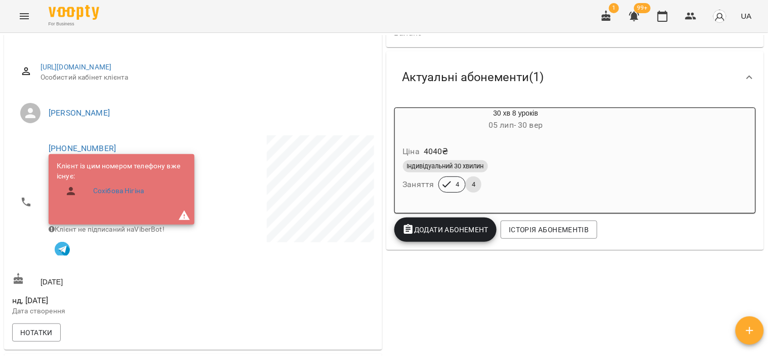
scroll to position [112, 0]
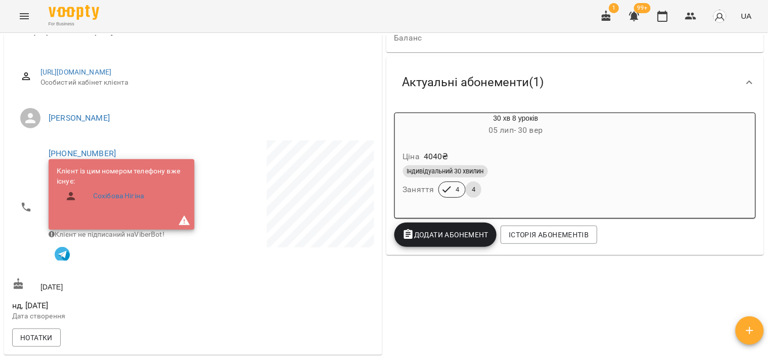
click at [572, 176] on div "Індивідуальний 30 хвилин" at bounding box center [516, 171] width 226 height 12
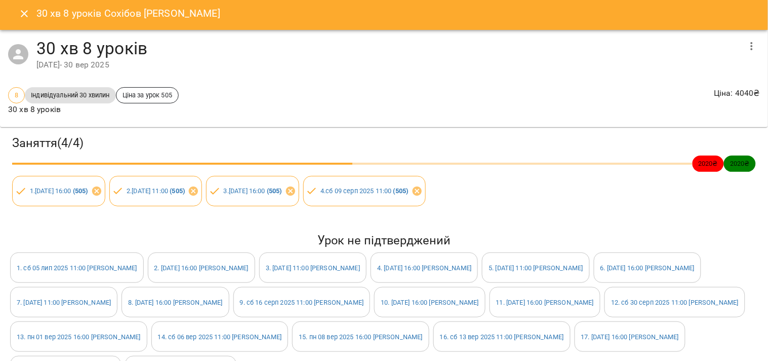
scroll to position [0, 0]
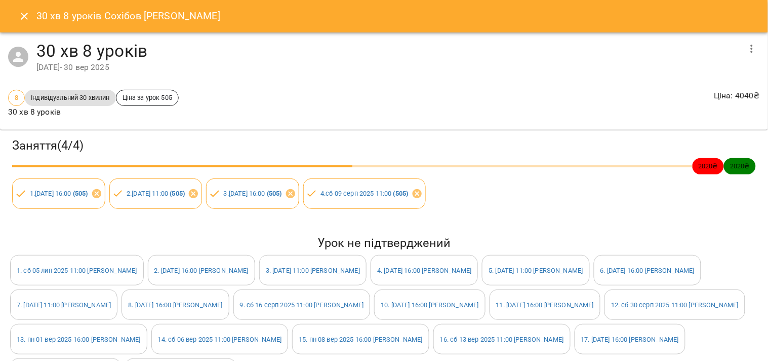
click at [21, 18] on icon "Close" at bounding box center [24, 16] width 12 height 12
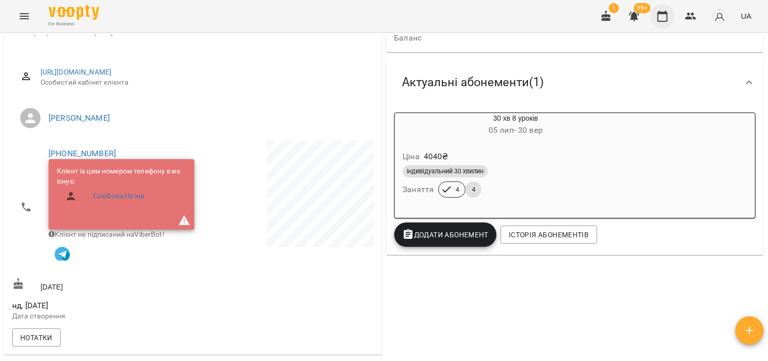
click at [659, 15] on icon "button" at bounding box center [663, 16] width 10 height 11
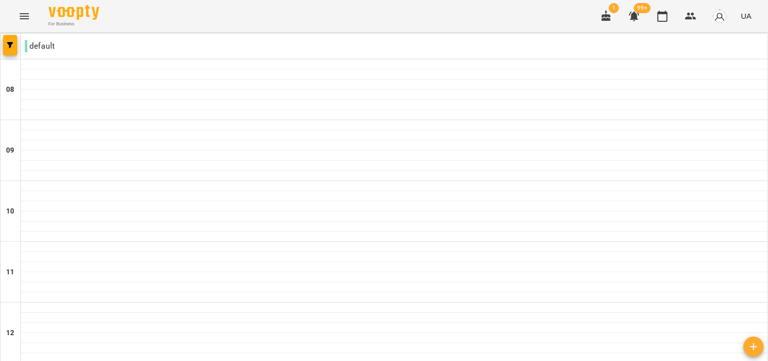
scroll to position [506, 0]
type input "**********"
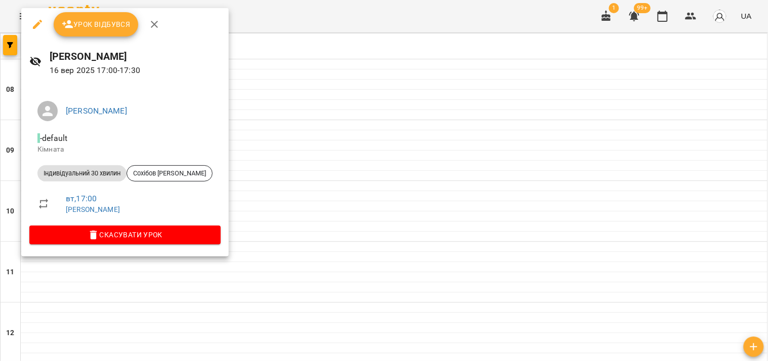
click at [110, 34] on button "Урок відбувся" at bounding box center [96, 24] width 85 height 24
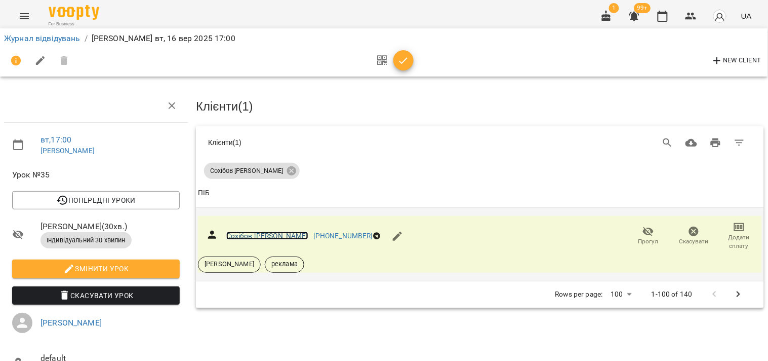
click at [242, 231] on link "Сохібов [PERSON_NAME]" at bounding box center [267, 235] width 82 height 8
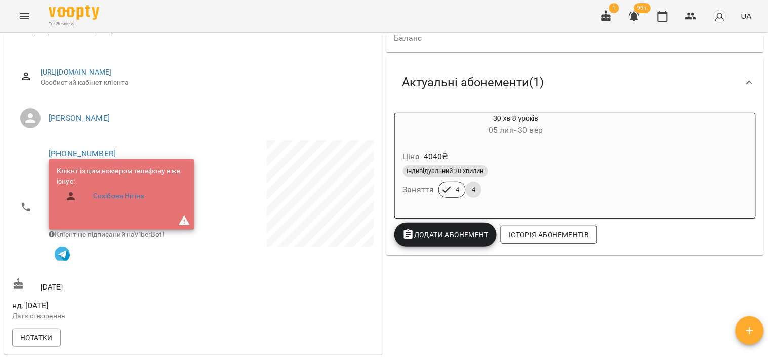
click at [545, 227] on button "Історія абонементів" at bounding box center [549, 234] width 96 height 18
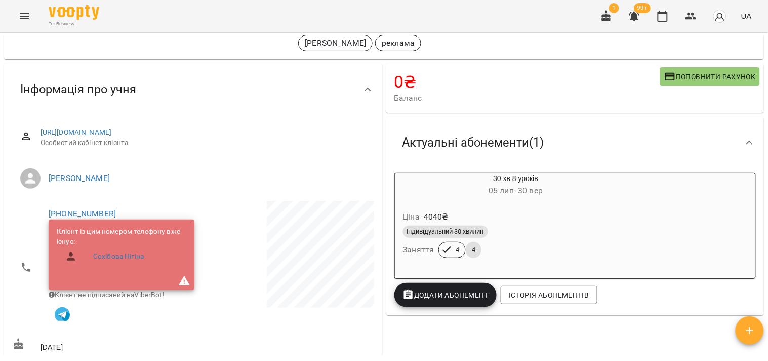
scroll to position [41, 0]
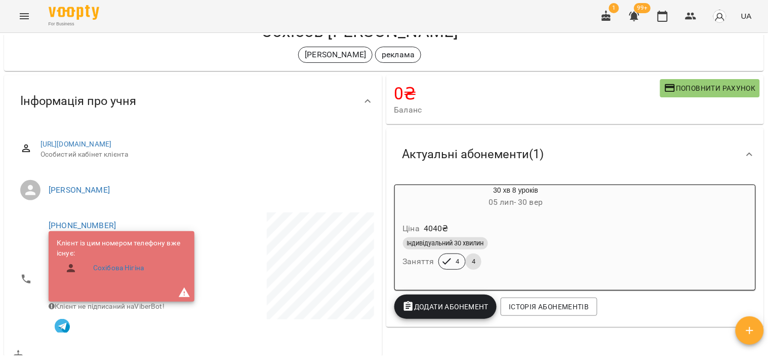
click at [506, 235] on div "Індивідуальний 30 хвилин" at bounding box center [516, 243] width 230 height 16
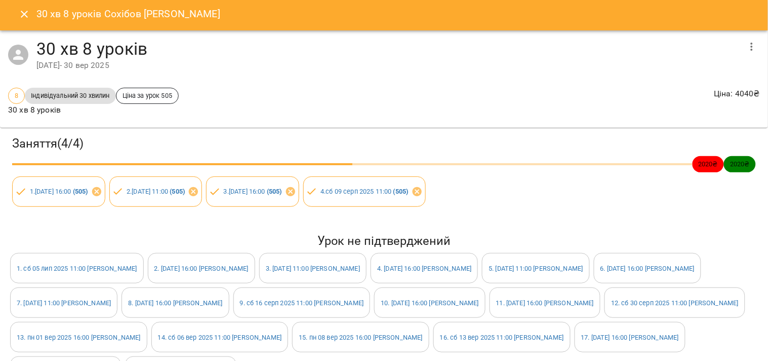
scroll to position [0, 0]
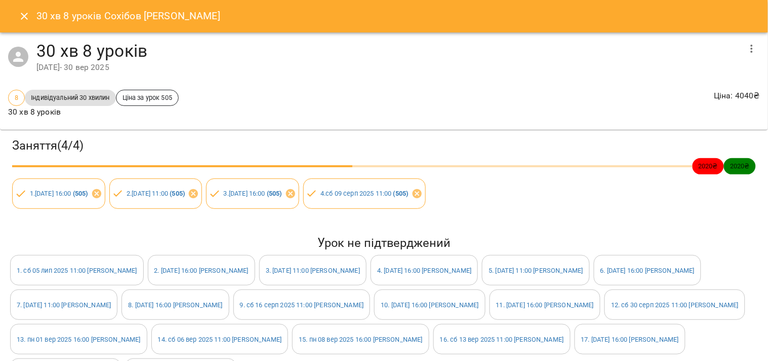
click at [22, 16] on icon "Close" at bounding box center [24, 16] width 12 height 12
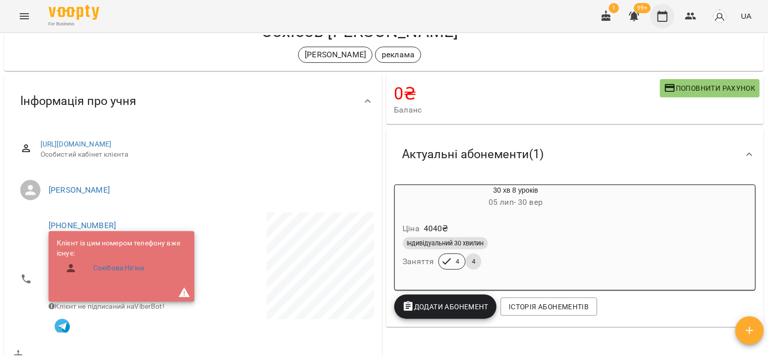
click at [662, 15] on icon "button" at bounding box center [663, 16] width 12 height 12
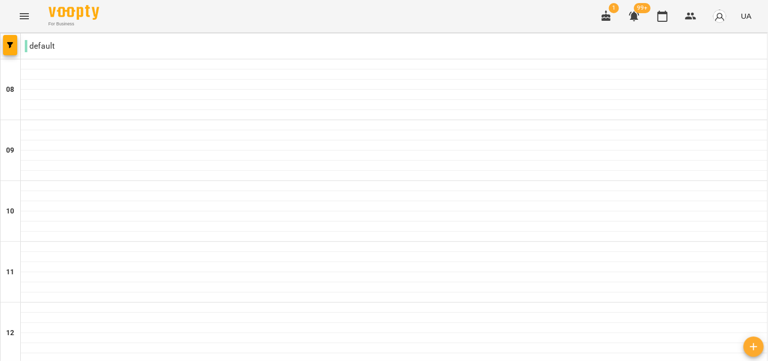
scroll to position [504, 0]
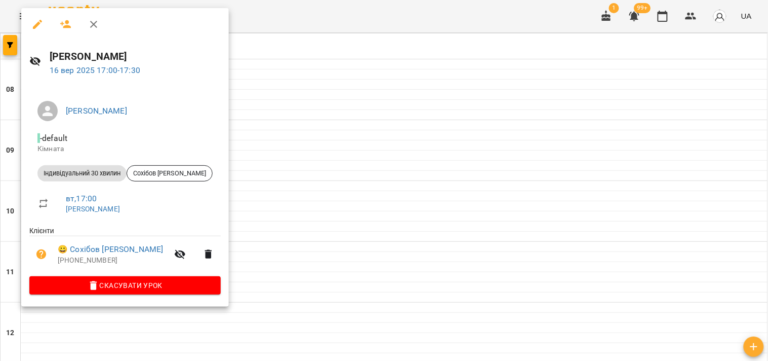
click at [115, 287] on span "Скасувати Урок" at bounding box center [124, 285] width 175 height 12
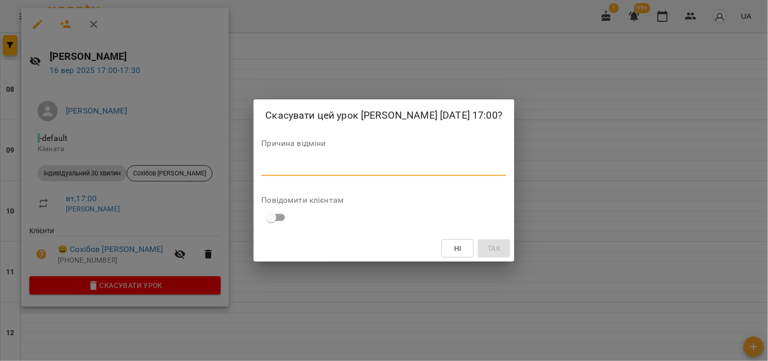
click at [362, 168] on textarea at bounding box center [384, 168] width 245 height 10
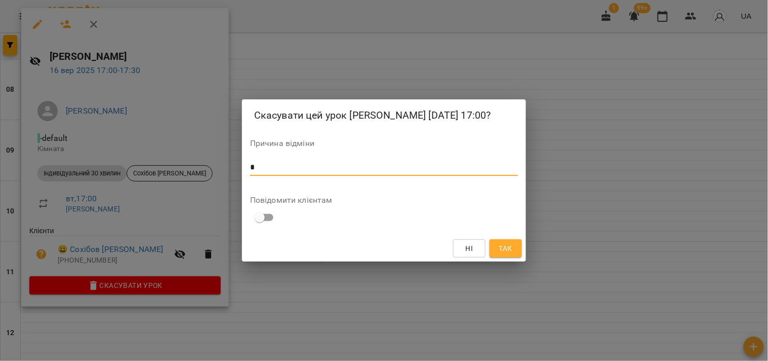
type textarea "*"
click at [515, 245] on button "Так" at bounding box center [506, 248] width 32 height 18
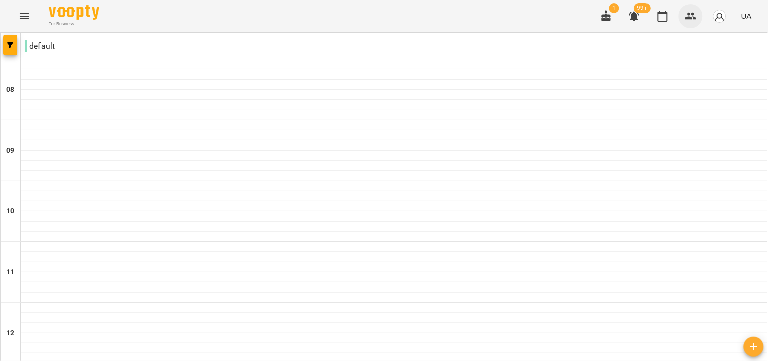
click at [684, 18] on button "button" at bounding box center [691, 16] width 24 height 24
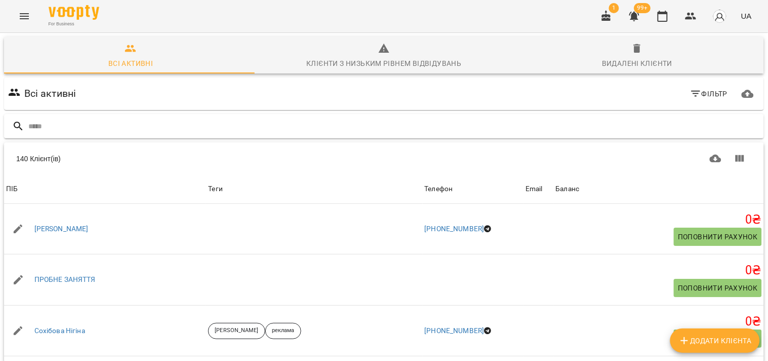
click at [323, 117] on div at bounding box center [384, 126] width 760 height 25
click at [284, 122] on input "text" at bounding box center [394, 126] width 732 height 17
click at [283, 122] on input "text" at bounding box center [394, 126] width 732 height 17
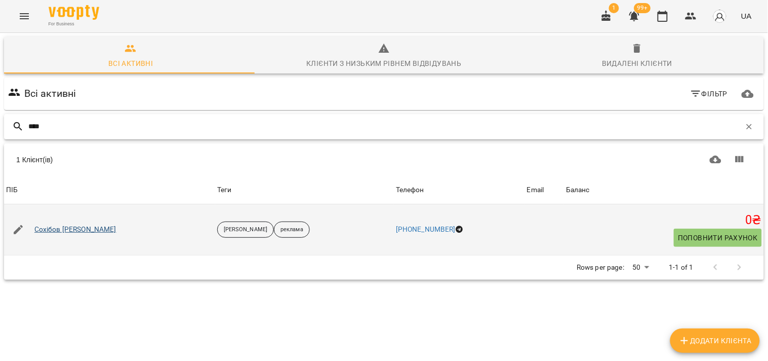
type input "****"
click at [80, 229] on link "Сохібов [PERSON_NAME]" at bounding box center [75, 229] width 82 height 10
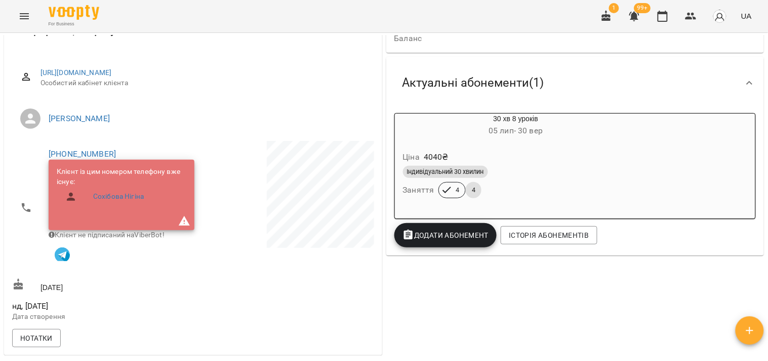
scroll to position [112, 0]
click at [528, 146] on div "Ціна 4040 ₴ Індивідуальний 30 хвилин Заняття 4 4" at bounding box center [516, 175] width 243 height 69
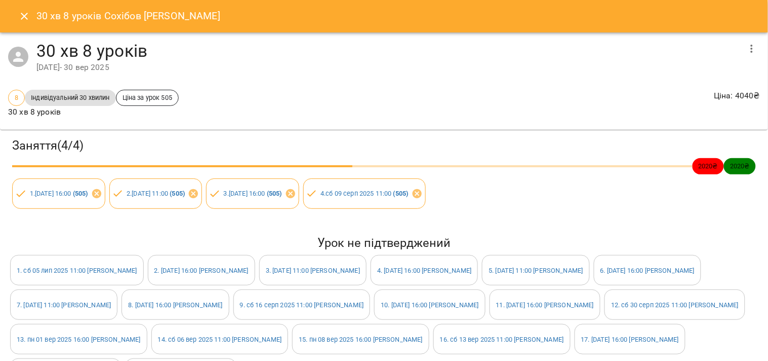
click at [746, 48] on icon "button" at bounding box center [752, 49] width 12 height 12
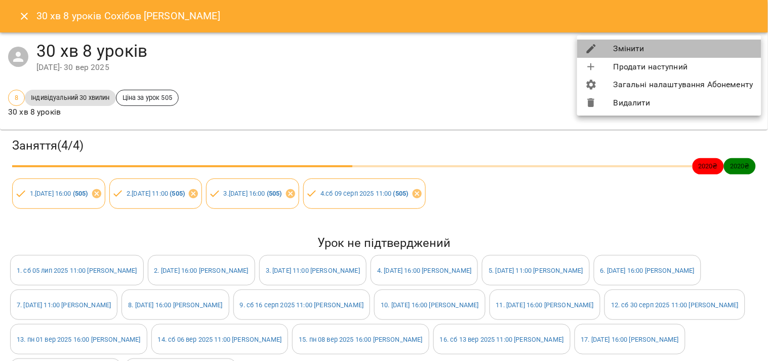
click at [697, 48] on li "Змінити" at bounding box center [669, 48] width 184 height 18
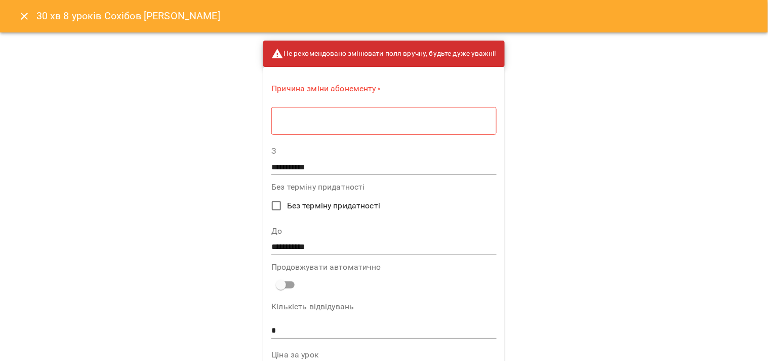
click at [326, 148] on label "З" at bounding box center [383, 151] width 225 height 8
click at [322, 129] on div "* ​" at bounding box center [383, 120] width 225 height 28
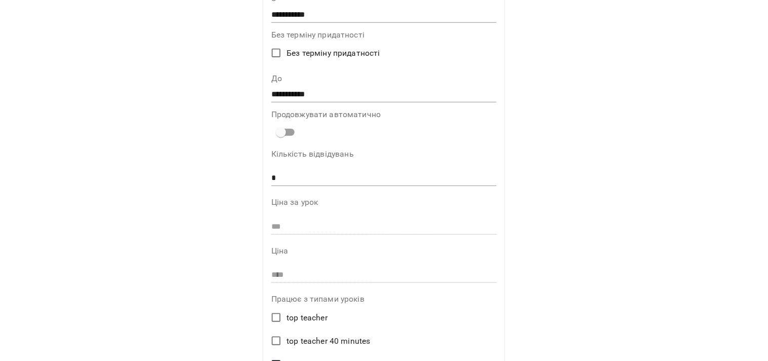
scroll to position [169, 0]
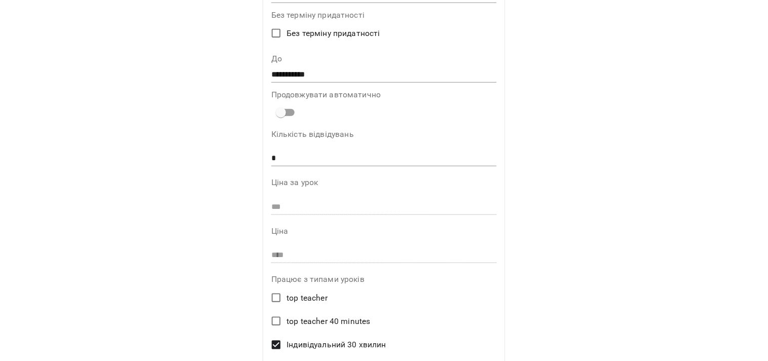
type textarea "*"
click at [304, 74] on input "**********" at bounding box center [383, 75] width 225 height 16
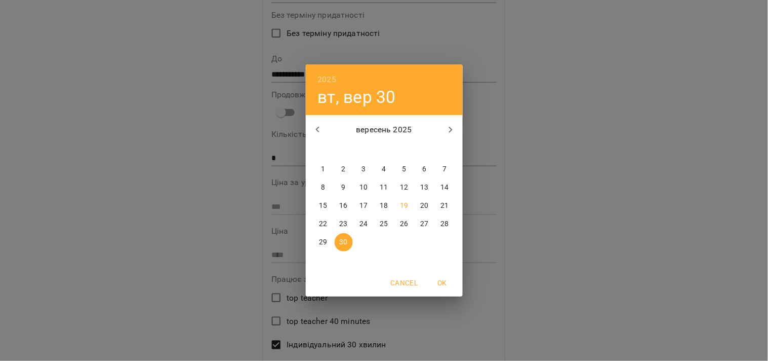
click at [530, 114] on div "2025 вт, вер 30 вересень 2025 пн вт ср чт пт сб нд 1 2 3 4 5 6 7 8 9 10 11 12 1…" at bounding box center [384, 180] width 768 height 361
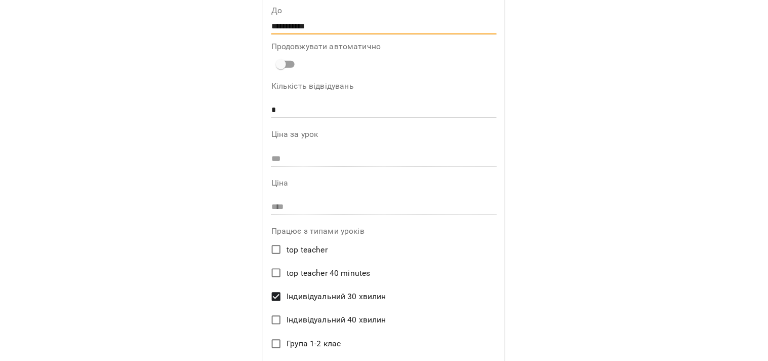
scroll to position [225, 0]
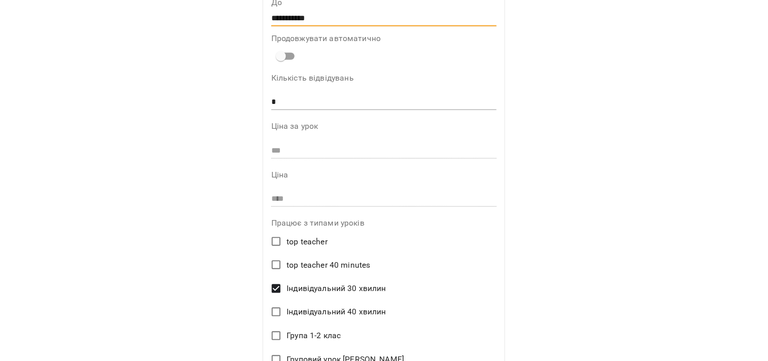
click at [287, 97] on input "*" at bounding box center [383, 102] width 225 height 16
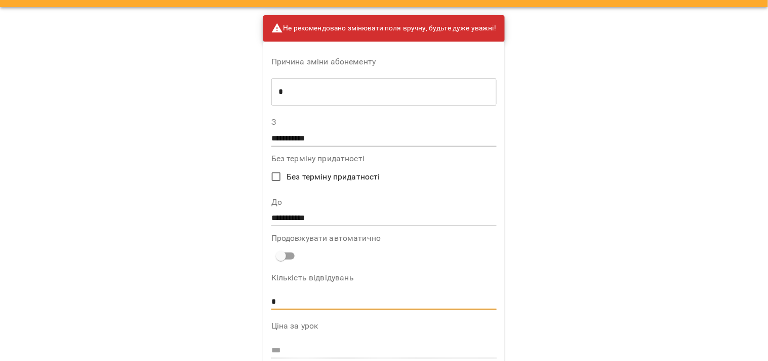
scroll to position [0, 0]
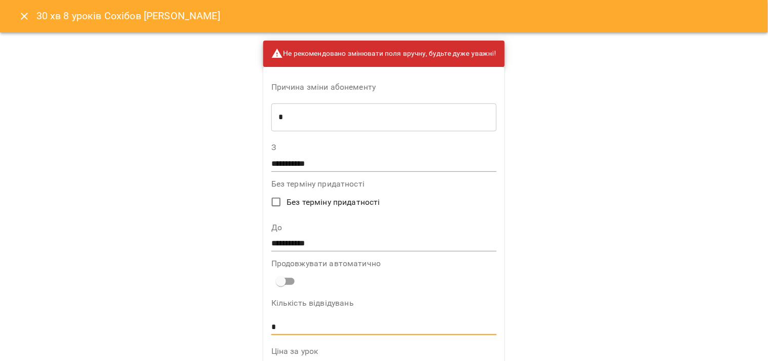
type input "*"
click at [312, 241] on input "**********" at bounding box center [383, 243] width 225 height 16
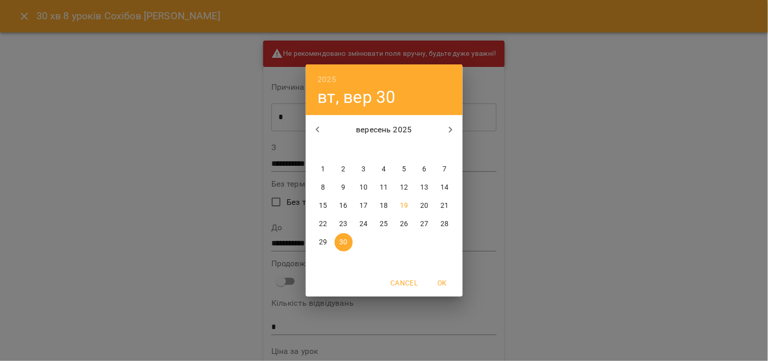
click at [572, 189] on div "2025 вт, вер 30 вересень 2025 пн вт ср чт пт сб нд 1 2 3 4 5 6 7 8 9 10 11 12 1…" at bounding box center [384, 180] width 768 height 361
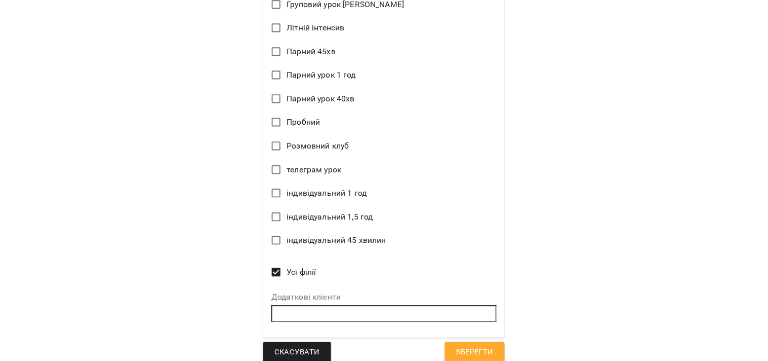
scroll to position [589, 0]
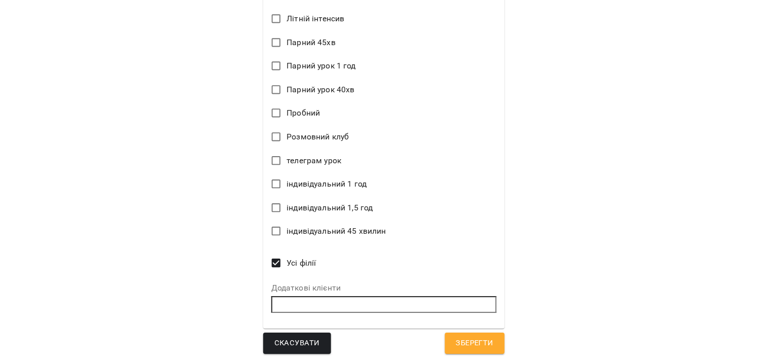
click at [487, 336] on span "Зберегти" at bounding box center [474, 342] width 37 height 13
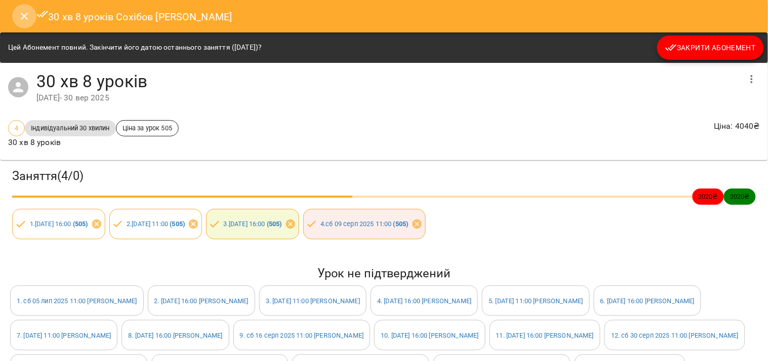
click at [23, 18] on icon "Close" at bounding box center [24, 16] width 12 height 12
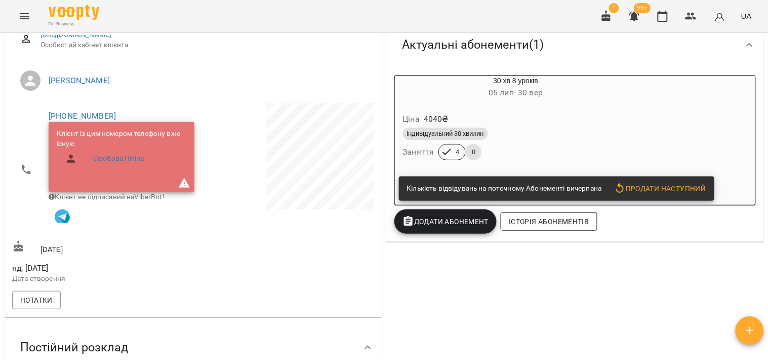
scroll to position [169, 0]
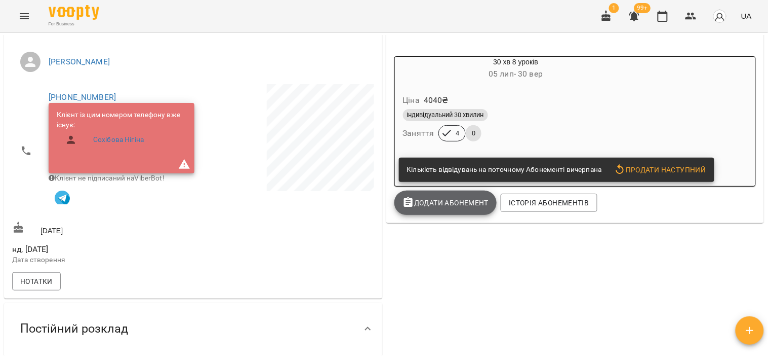
click at [449, 208] on span "Додати Абонемент" at bounding box center [446, 202] width 87 height 12
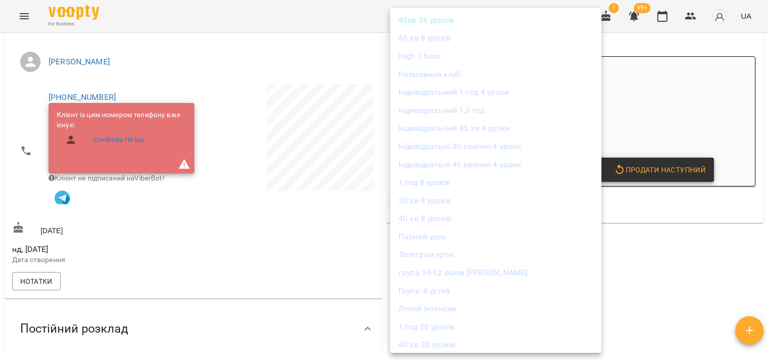
scroll to position [94, 0]
click at [439, 218] on li "30 хв 8 уроків" at bounding box center [495, 219] width 211 height 18
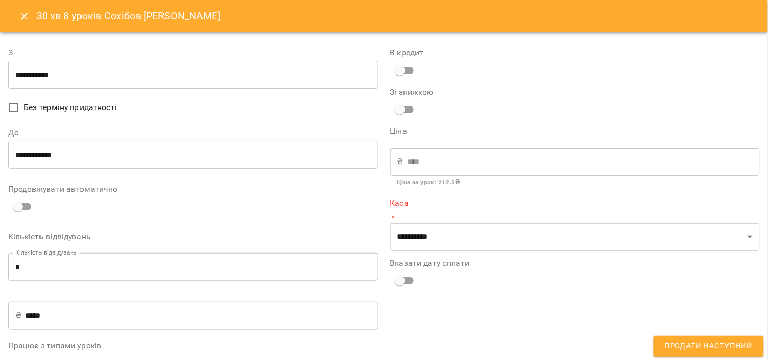
click at [44, 264] on input "*" at bounding box center [193, 267] width 370 height 28
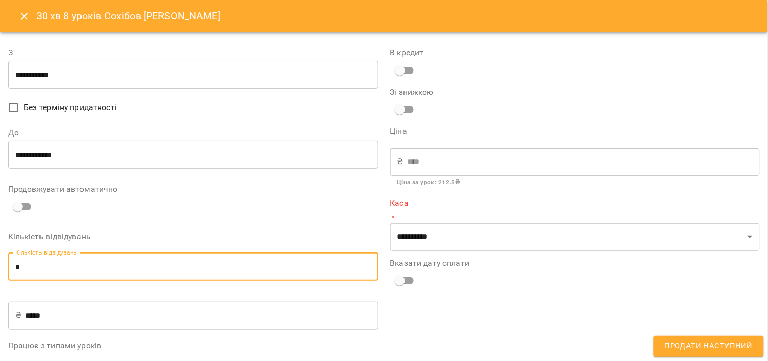
click at [44, 264] on input "*" at bounding box center [193, 267] width 370 height 28
type input "*"
type input "***"
type input "*"
click at [72, 67] on input "**********" at bounding box center [193, 75] width 370 height 28
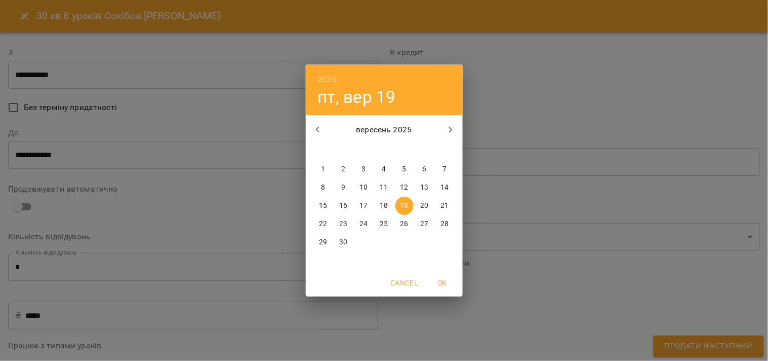
click at [426, 202] on p "20" at bounding box center [424, 206] width 8 height 10
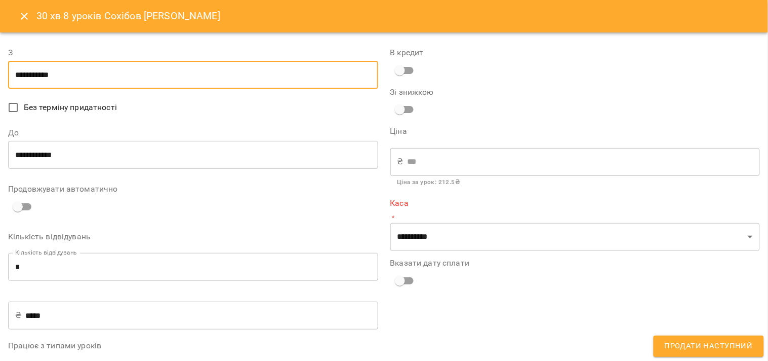
type input "**********"
click at [102, 155] on input "**********" at bounding box center [193, 155] width 370 height 28
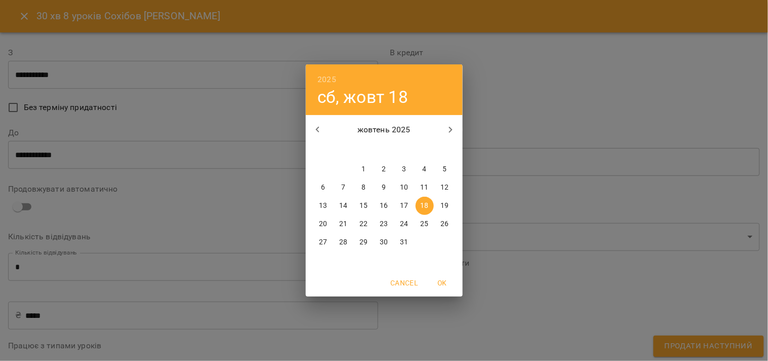
click at [320, 124] on icon "button" at bounding box center [318, 130] width 12 height 12
click at [338, 245] on span "30" at bounding box center [344, 242] width 18 height 10
type input "**********"
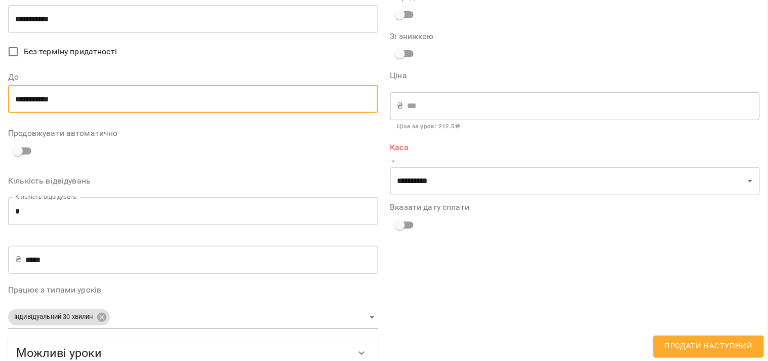
scroll to position [56, 0]
click at [119, 250] on input "*****" at bounding box center [201, 259] width 352 height 28
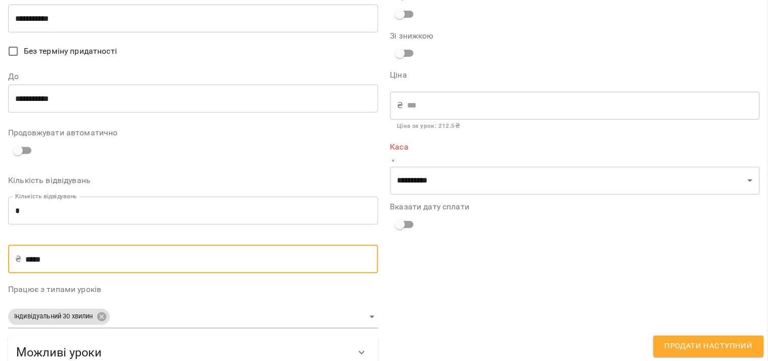
click at [119, 250] on input "*****" at bounding box center [201, 259] width 352 height 28
type input "*"
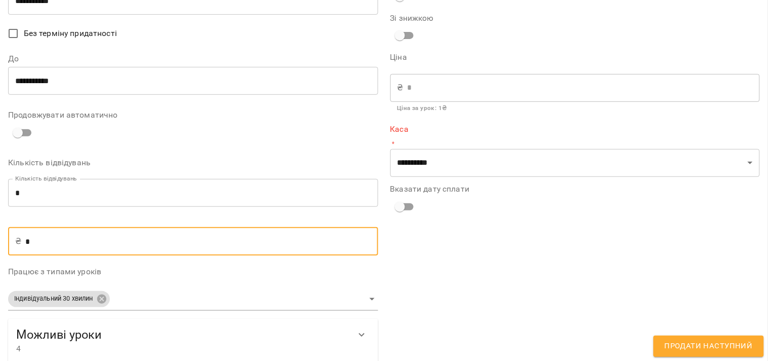
scroll to position [84, 0]
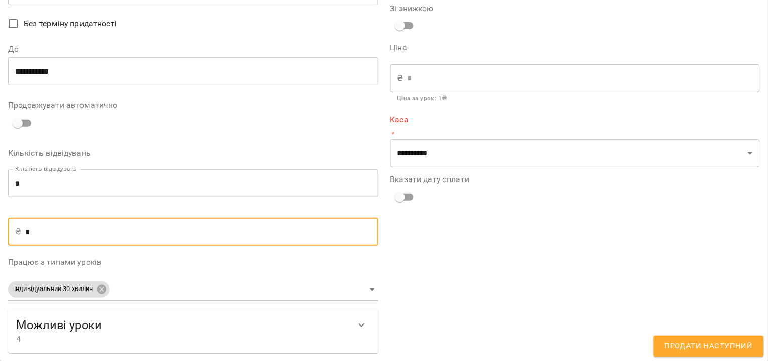
type input "*"
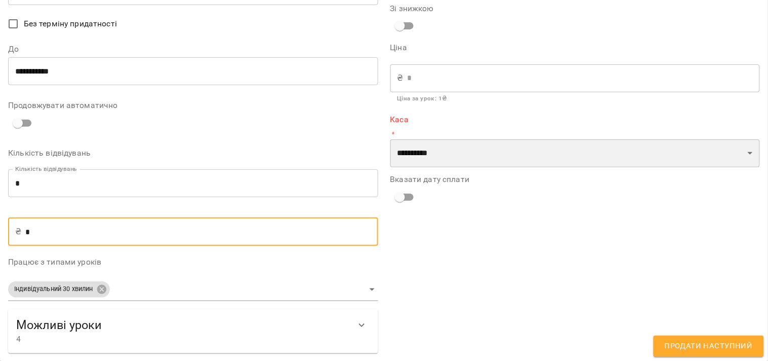
drag, startPoint x: 418, startPoint y: 150, endPoint x: 418, endPoint y: 159, distance: 8.6
click at [418, 150] on select "**********" at bounding box center [575, 153] width 370 height 28
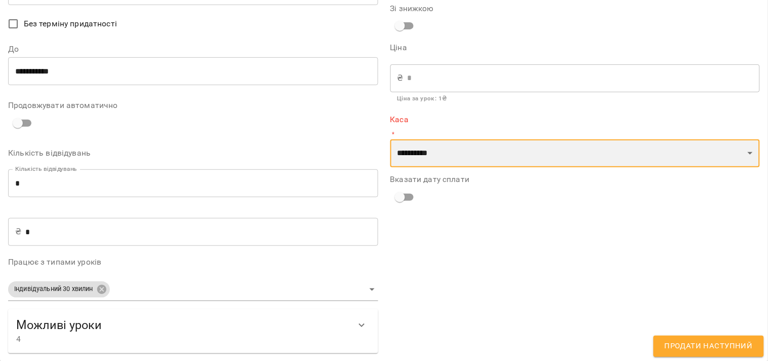
select select "****"
click at [390, 139] on select "**********" at bounding box center [575, 153] width 370 height 28
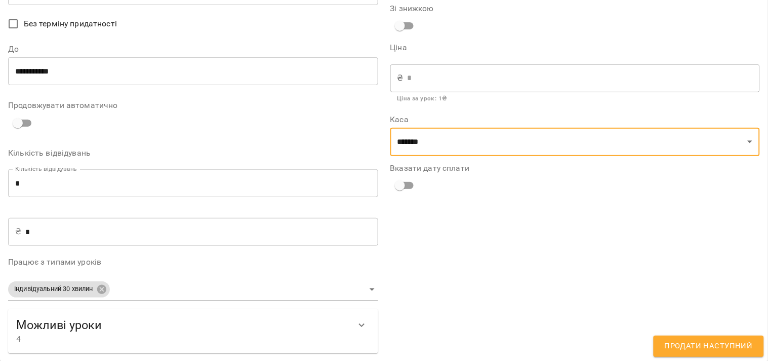
click at [709, 337] on button "Продати наступний" at bounding box center [709, 345] width 110 height 21
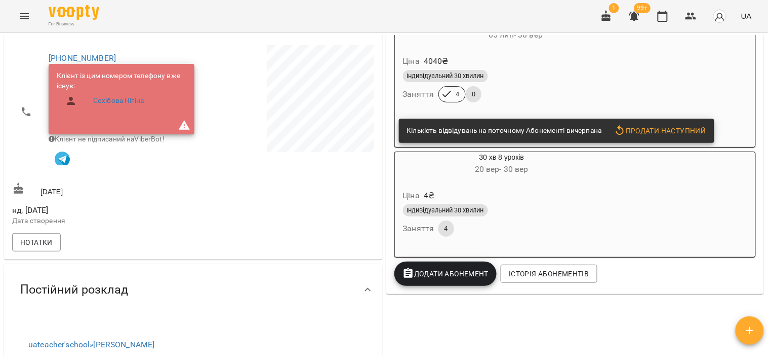
scroll to position [225, 0]
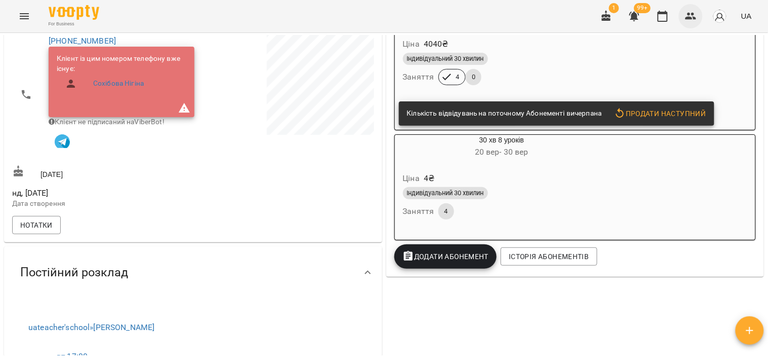
click at [692, 17] on icon "button" at bounding box center [691, 16] width 12 height 12
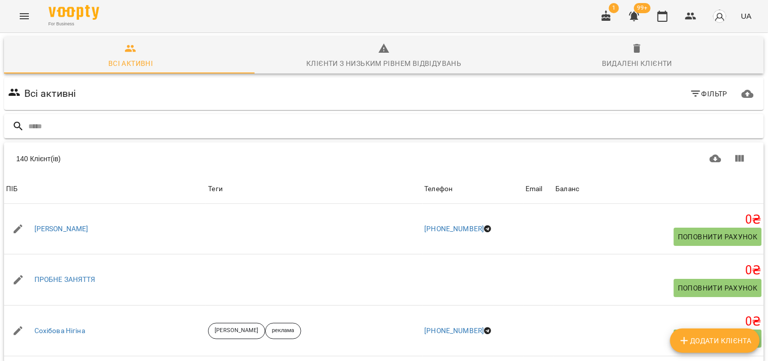
click at [346, 116] on div at bounding box center [384, 126] width 760 height 25
click at [87, 122] on input "text" at bounding box center [394, 126] width 732 height 17
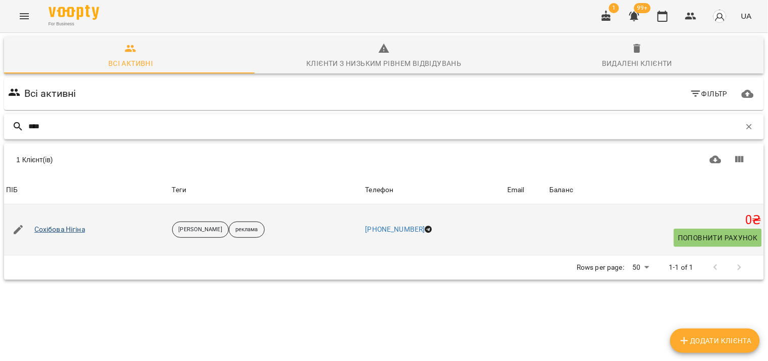
type input "****"
click at [67, 230] on link "Сохібова Нігіна" at bounding box center [59, 229] width 51 height 10
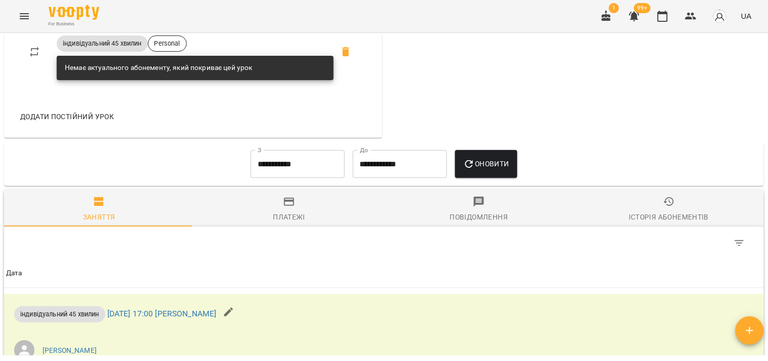
scroll to position [619, 0]
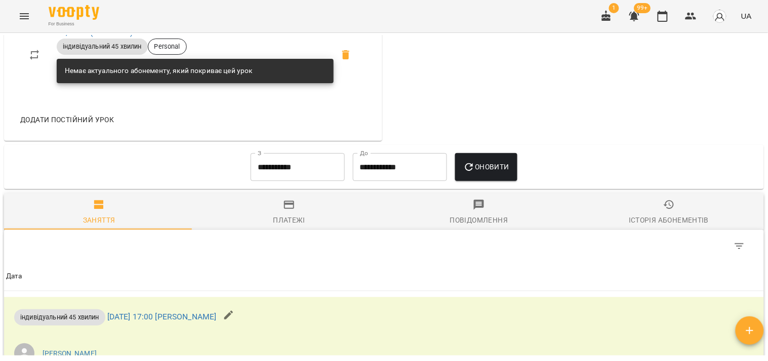
click at [298, 177] on input "**********" at bounding box center [298, 167] width 94 height 28
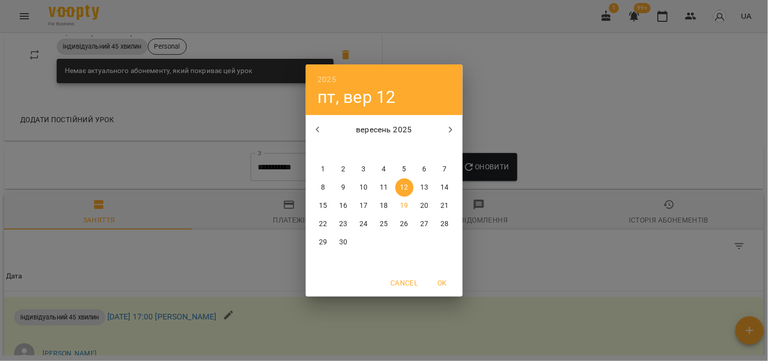
click at [715, 211] on div "2025 пт, вер 12 вересень 2025 пн вт ср чт пт сб нд 1 2 3 4 5 6 7 8 9 10 11 12 1…" at bounding box center [384, 180] width 768 height 361
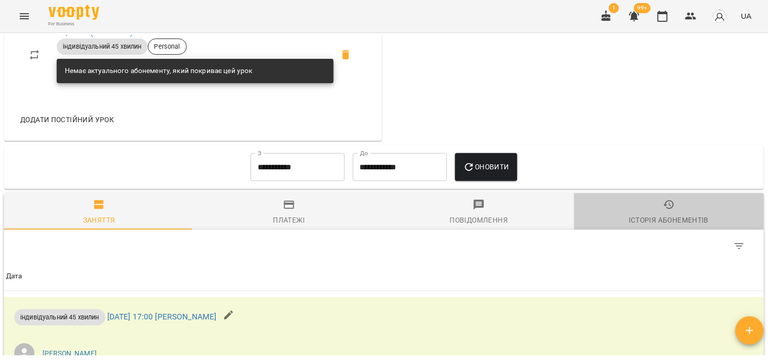
click at [685, 217] on div "Історія абонементів" at bounding box center [669, 220] width 80 height 12
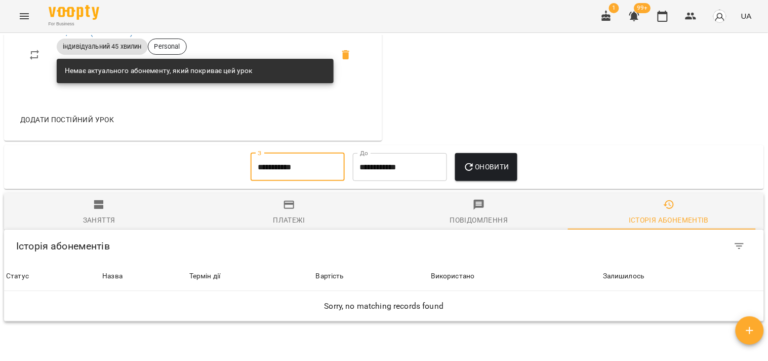
click at [288, 178] on input "**********" at bounding box center [298, 167] width 94 height 28
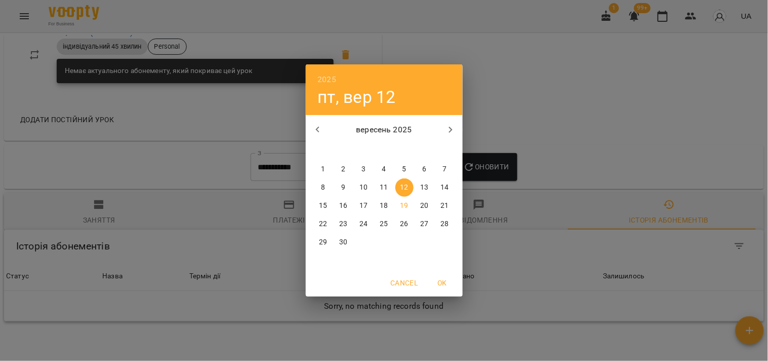
click at [315, 120] on button "button" at bounding box center [318, 129] width 24 height 24
click at [403, 173] on p "1" at bounding box center [404, 169] width 4 height 10
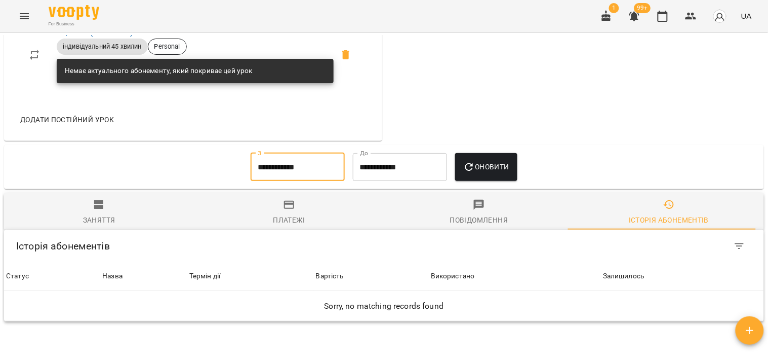
click at [485, 155] on button "Оновити" at bounding box center [486, 167] width 62 height 28
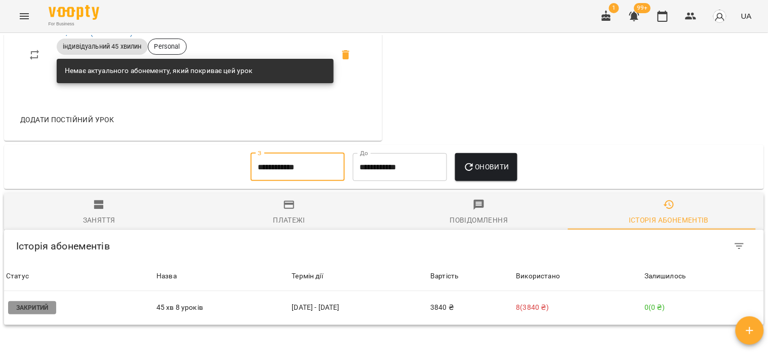
click at [296, 166] on input "**********" at bounding box center [298, 167] width 94 height 28
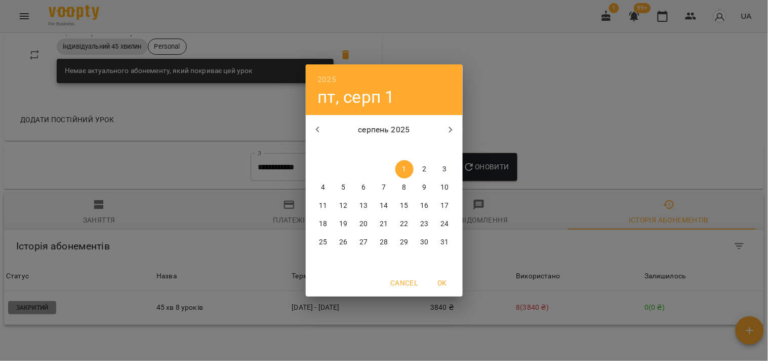
click at [272, 189] on div "2025 пт, серп 1 серпень 2025 пн вт ср чт пт сб нд 28 29 30 31 1 2 3 4 5 6 7 8 9…" at bounding box center [384, 180] width 768 height 361
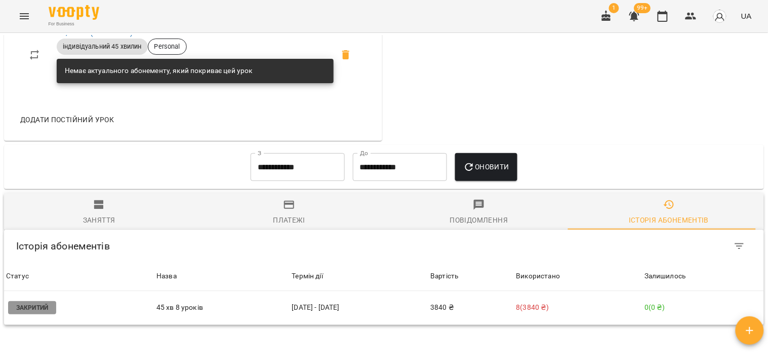
drag, startPoint x: 52, startPoint y: 235, endPoint x: 89, endPoint y: 217, distance: 41.2
click at [59, 232] on div "Заняття Платежі Повідомлення Історія абонементів Історія абонементів Історія аб…" at bounding box center [384, 259] width 764 height 136
click at [90, 216] on div "Заняття" at bounding box center [99, 220] width 32 height 12
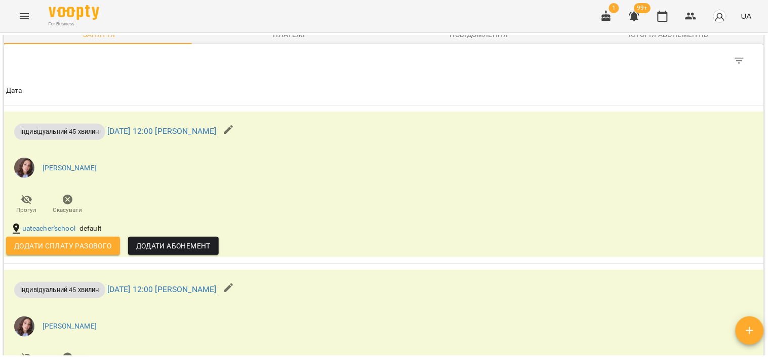
scroll to position [700, 0]
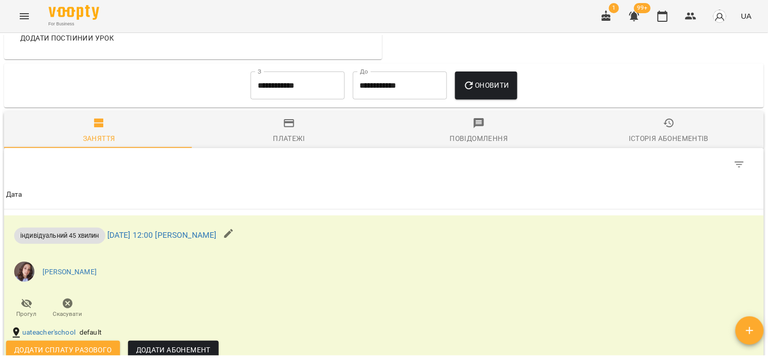
click at [277, 100] on input "**********" at bounding box center [298, 85] width 94 height 28
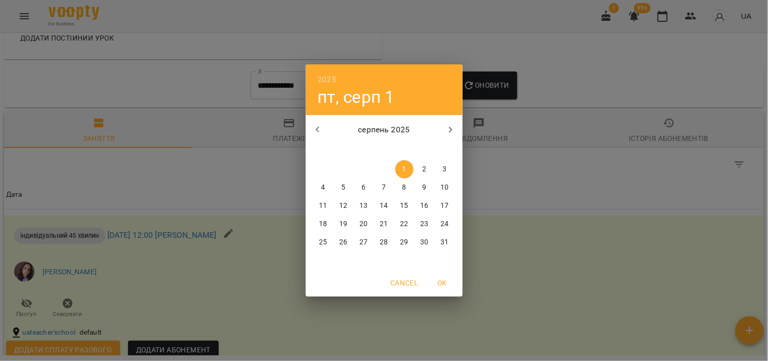
click at [316, 132] on icon "button" at bounding box center [318, 130] width 12 height 12
click at [341, 171] on span "1" at bounding box center [344, 169] width 18 height 10
type input "**********"
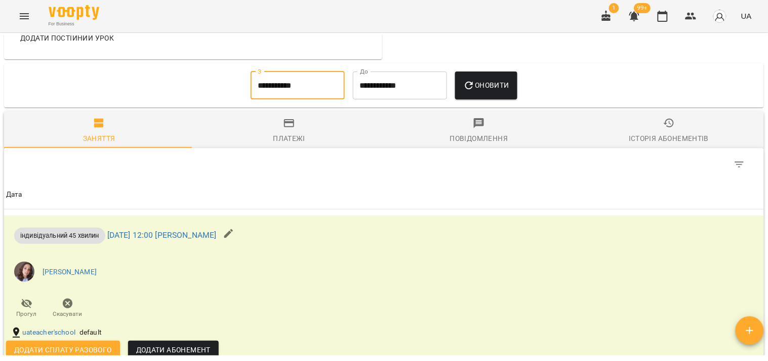
click at [490, 91] on span "Оновити" at bounding box center [486, 85] width 46 height 12
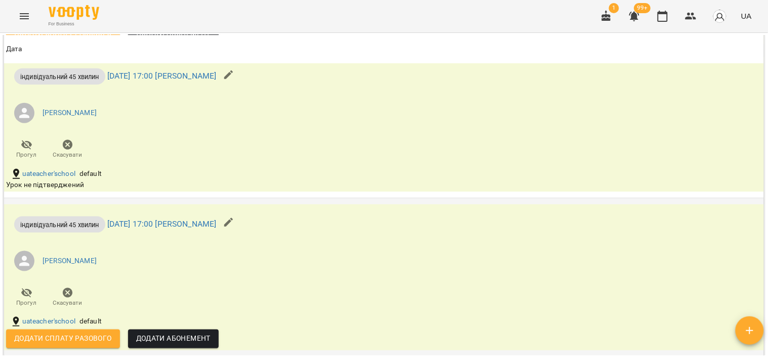
scroll to position [4218, 0]
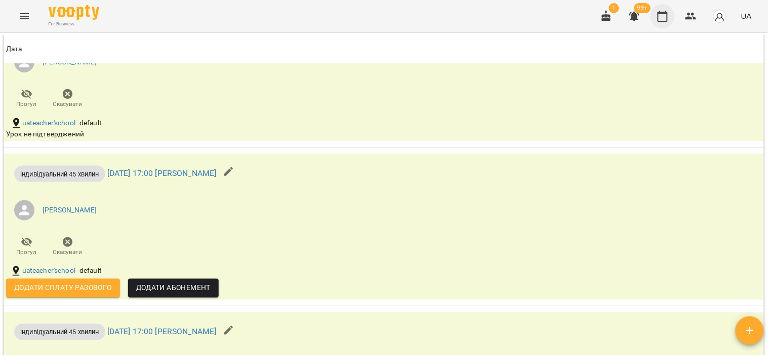
click at [655, 16] on button "button" at bounding box center [663, 16] width 24 height 24
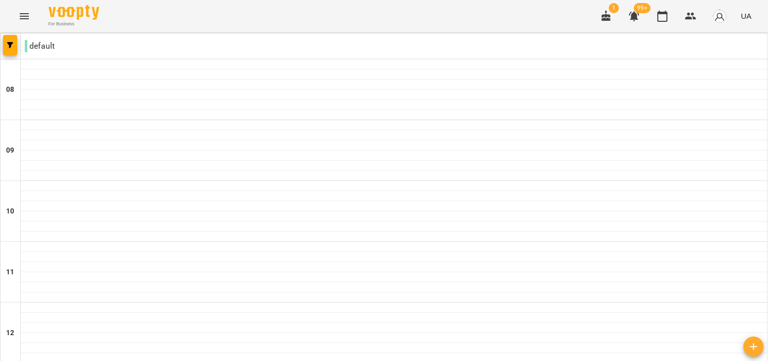
click at [17, 48] on div at bounding box center [11, 45] width 20 height 25
click at [9, 49] on button "button" at bounding box center [10, 45] width 14 height 20
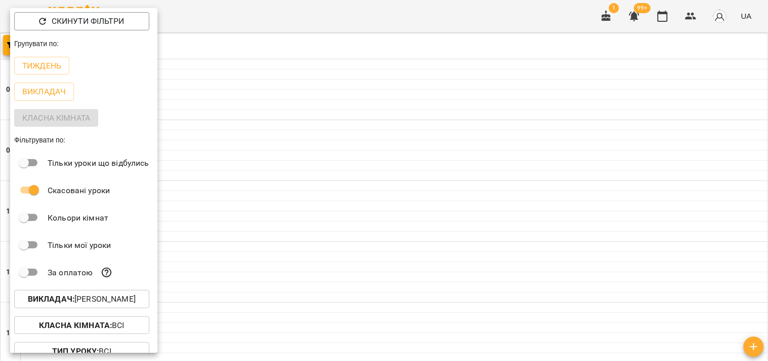
click at [100, 294] on button "Викладач : [PERSON_NAME]" at bounding box center [81, 299] width 135 height 18
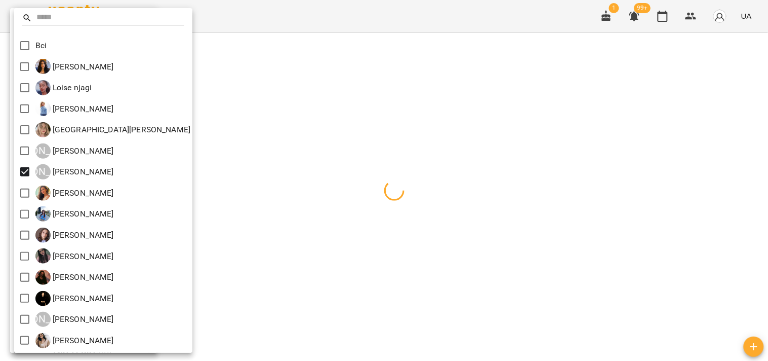
click at [446, 184] on div at bounding box center [384, 180] width 768 height 361
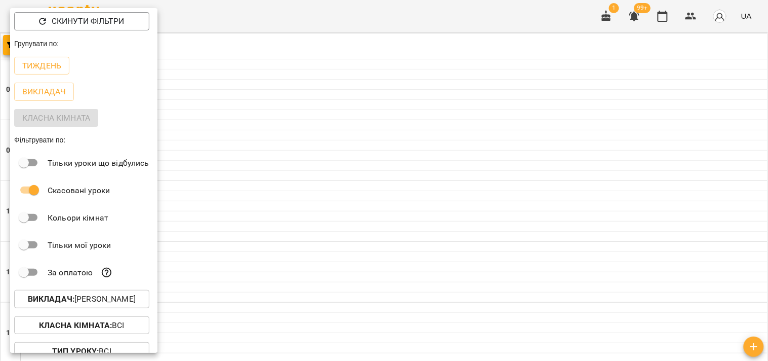
click at [446, 189] on div at bounding box center [384, 180] width 768 height 361
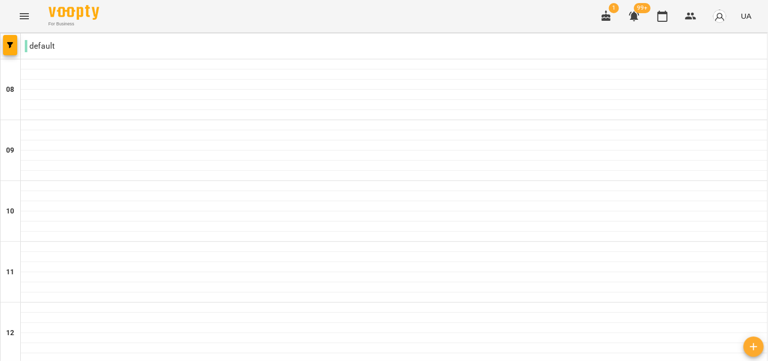
type input "**********"
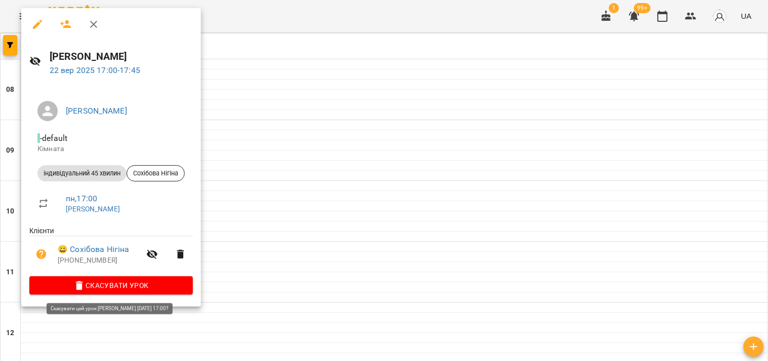
click at [123, 290] on span "Скасувати Урок" at bounding box center [110, 285] width 147 height 12
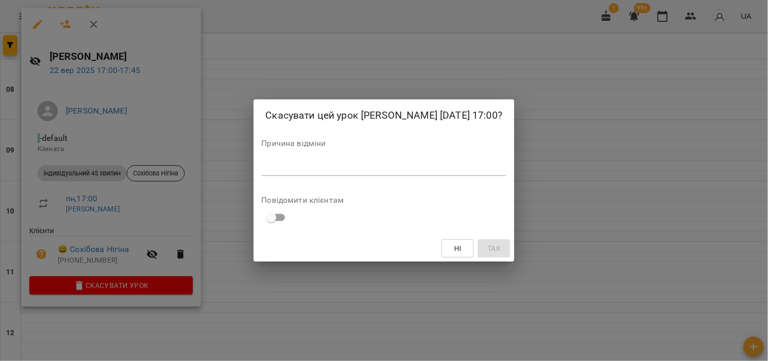
click at [310, 173] on div "*" at bounding box center [384, 167] width 245 height 16
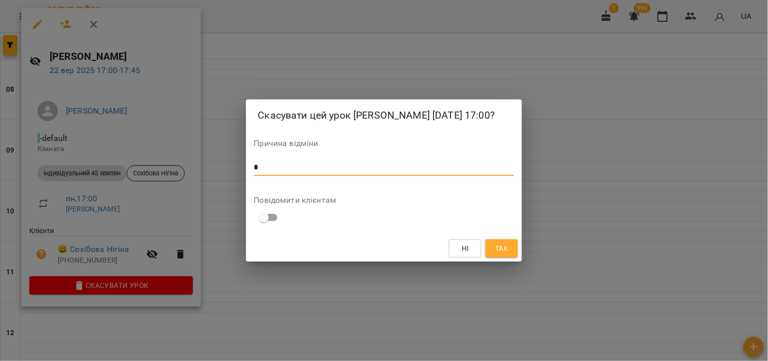
type textarea "*"
click at [503, 242] on span "Так" at bounding box center [501, 248] width 13 height 12
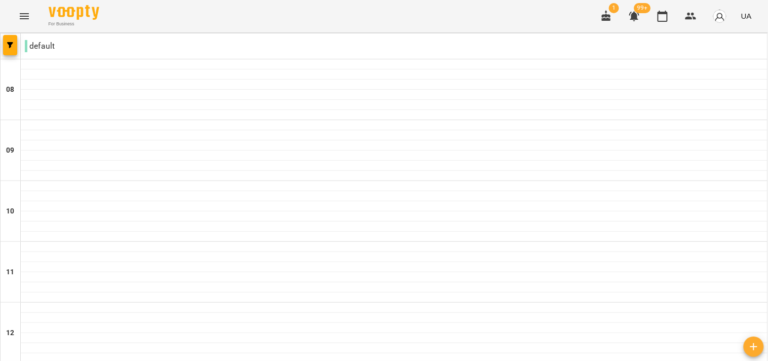
scroll to position [616, 0]
click at [694, 25] on button "button" at bounding box center [691, 16] width 24 height 24
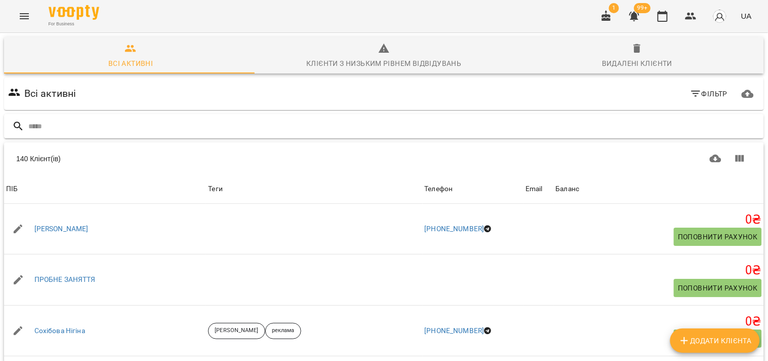
click at [321, 122] on input "text" at bounding box center [394, 126] width 732 height 17
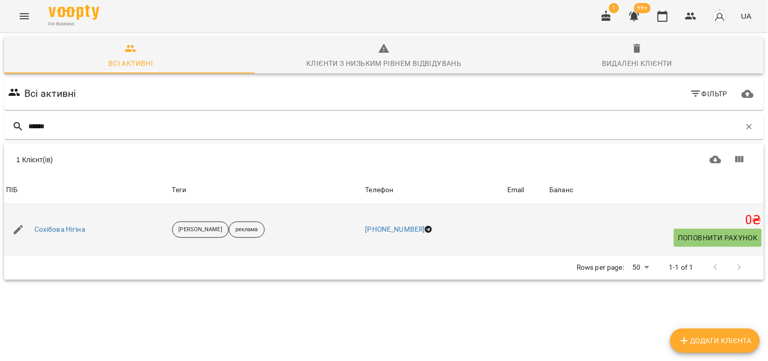
type input "******"
click at [78, 235] on div "Сохібова Нігіна" at bounding box center [59, 229] width 55 height 14
click at [77, 230] on link "Сохібова Нігіна" at bounding box center [59, 229] width 51 height 10
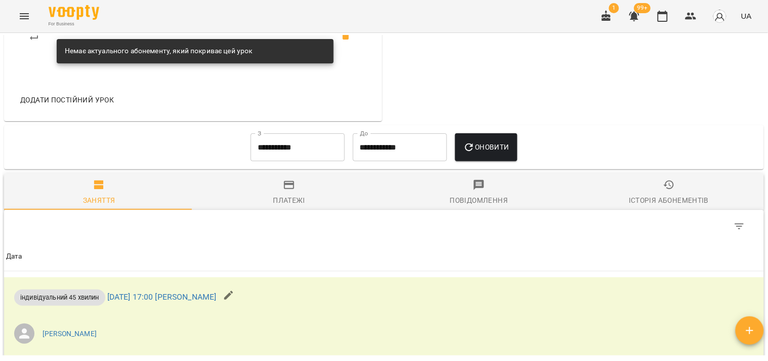
scroll to position [619, 0]
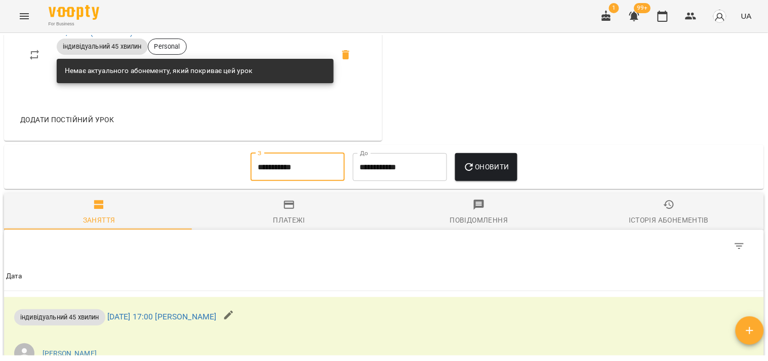
click at [299, 177] on input "**********" at bounding box center [298, 167] width 94 height 28
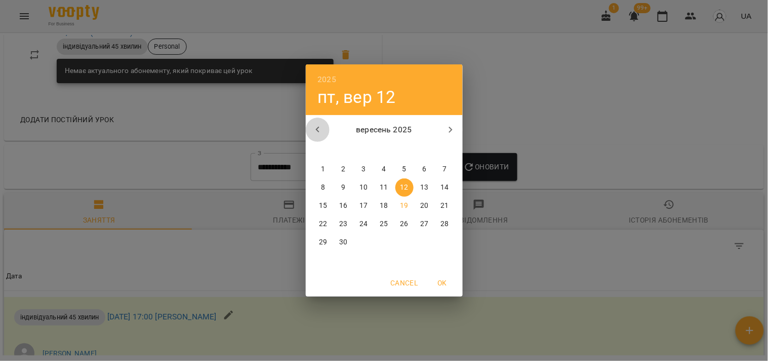
click at [316, 130] on icon "button" at bounding box center [317, 130] width 4 height 6
click at [400, 168] on span "1" at bounding box center [404, 169] width 18 height 10
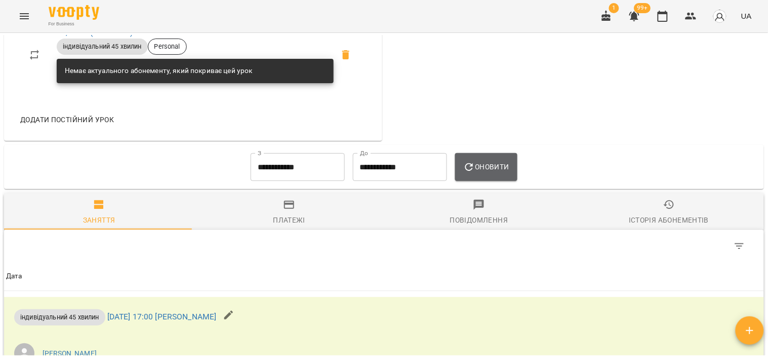
click at [512, 169] on button "Оновити" at bounding box center [486, 167] width 62 height 28
click at [287, 157] on input "**********" at bounding box center [298, 167] width 94 height 28
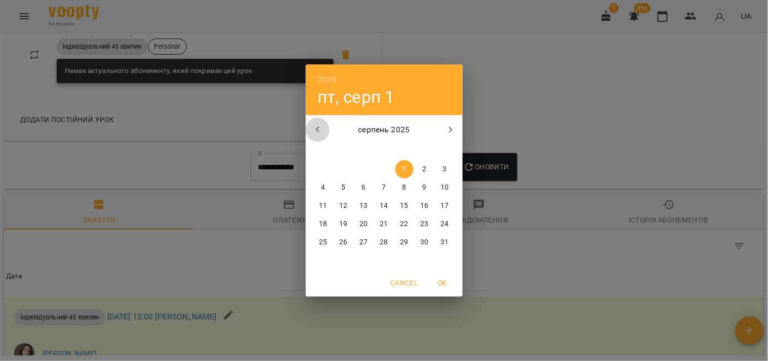
click at [319, 130] on icon "button" at bounding box center [318, 130] width 12 height 12
click at [325, 186] on p "7" at bounding box center [323, 187] width 4 height 10
type input "**********"
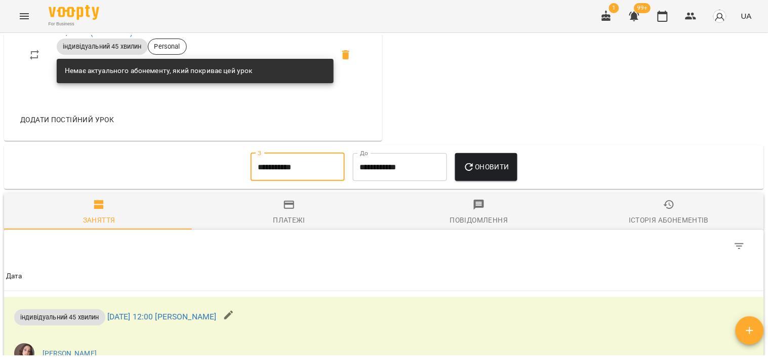
click at [477, 164] on button "Оновити" at bounding box center [486, 167] width 62 height 28
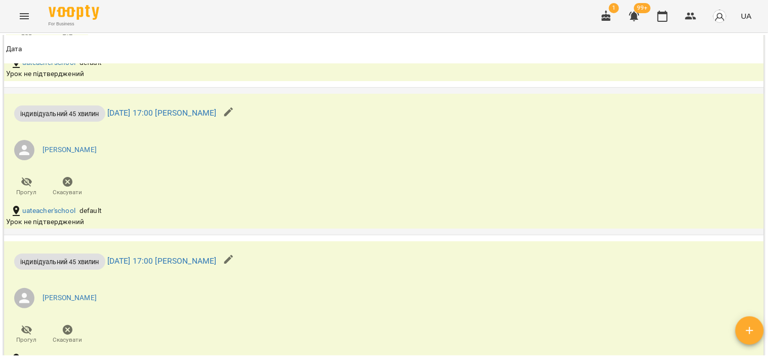
scroll to position [3738, 0]
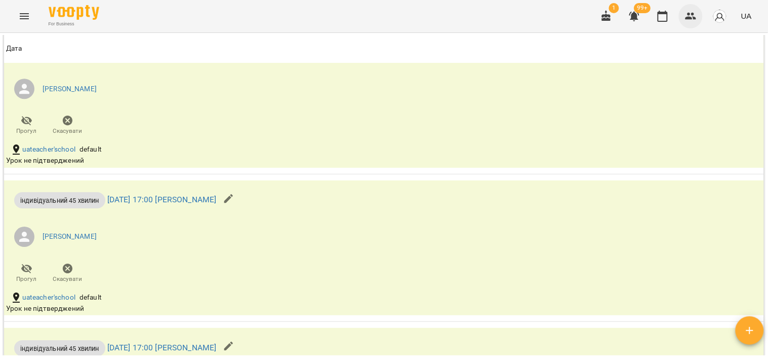
click at [694, 14] on icon "button" at bounding box center [691, 16] width 11 height 7
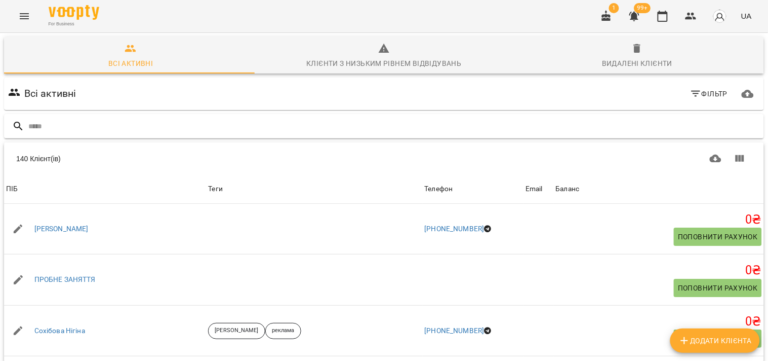
click at [390, 125] on input "text" at bounding box center [394, 126] width 732 height 17
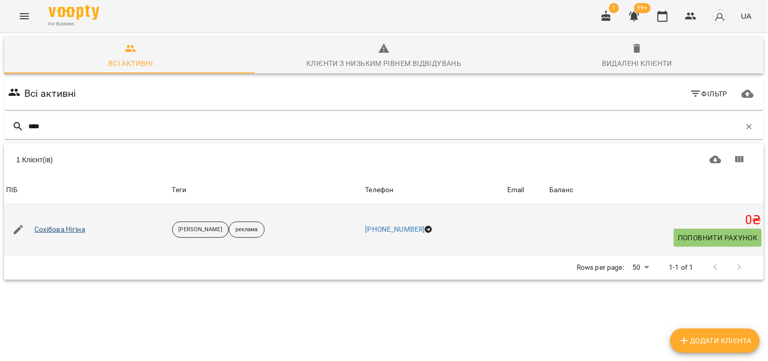
type input "****"
click at [74, 233] on link "Сохібова Нігіна" at bounding box center [59, 229] width 51 height 10
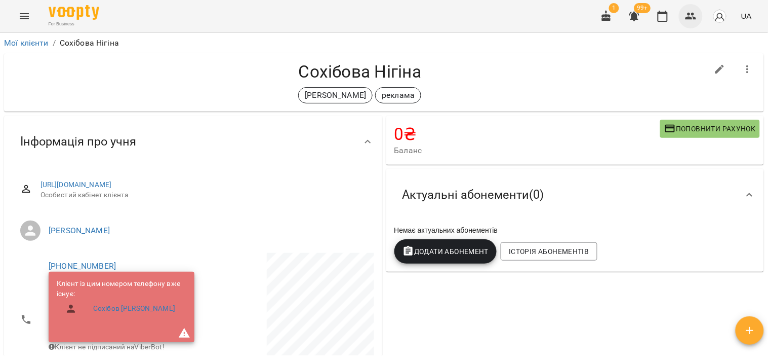
click at [691, 22] on button "button" at bounding box center [691, 16] width 24 height 24
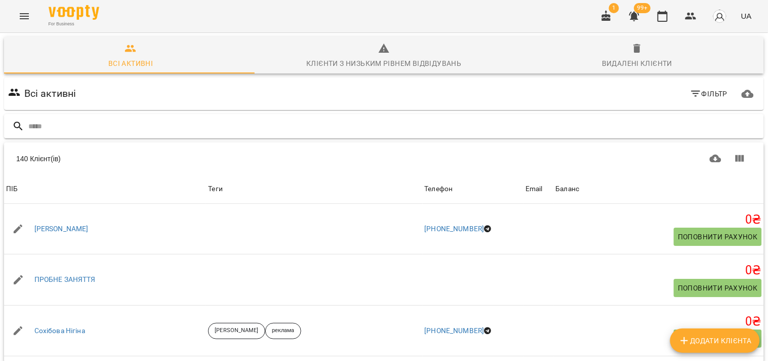
click at [270, 132] on input "text" at bounding box center [394, 126] width 732 height 17
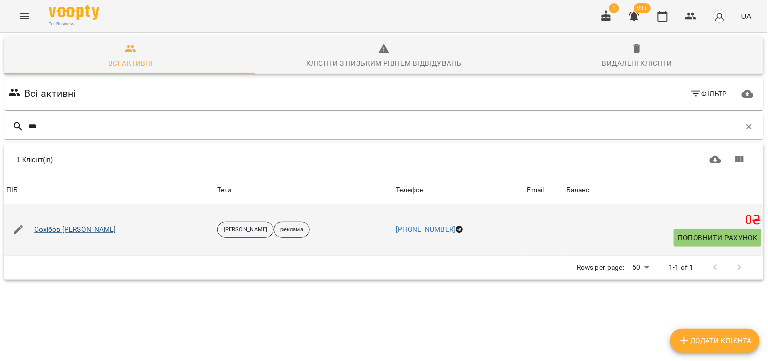
type input "***"
click at [72, 233] on link "Сохібов [PERSON_NAME]" at bounding box center [75, 229] width 82 height 10
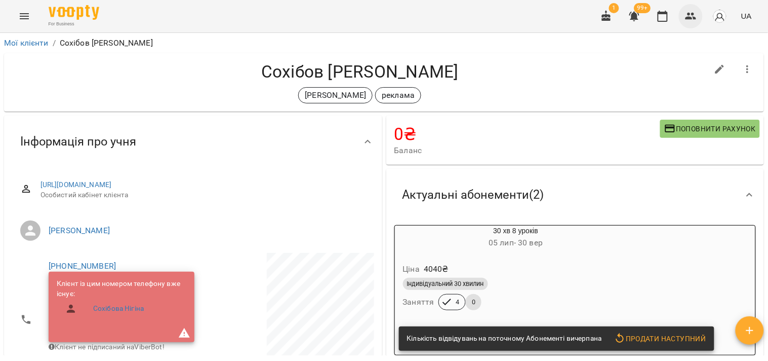
click at [696, 20] on icon "button" at bounding box center [691, 16] width 12 height 12
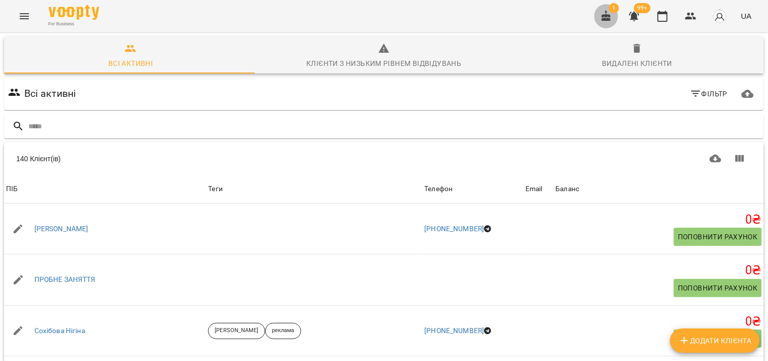
click at [609, 13] on icon "button" at bounding box center [607, 16] width 12 height 12
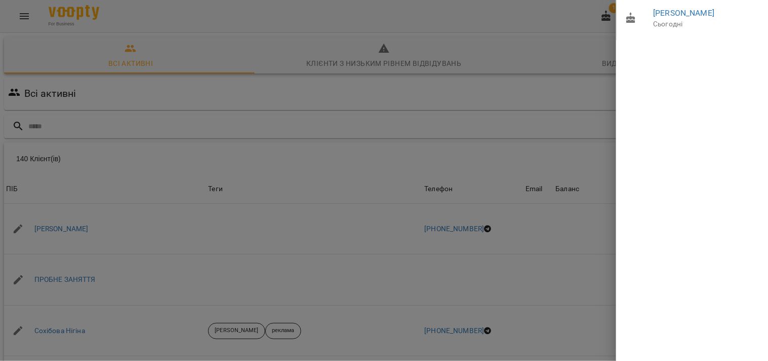
click at [609, 49] on div at bounding box center [384, 180] width 768 height 361
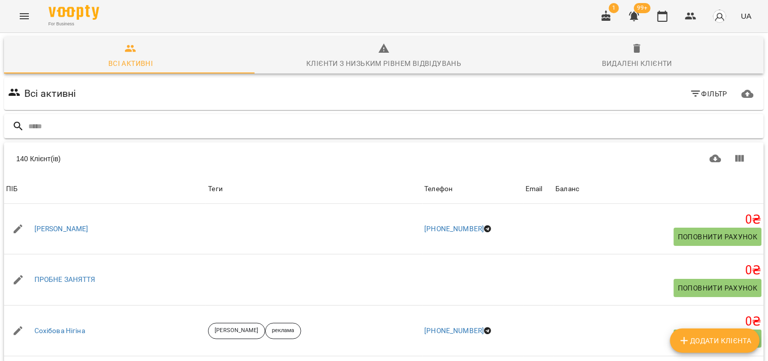
drag, startPoint x: 600, startPoint y: 64, endPoint x: 571, endPoint y: 127, distance: 69.6
click at [578, 109] on div "Всі активні Клієнти з низьким рівнем відвідувань Видалені клієнти Всі активні Ф…" at bounding box center [384, 280] width 772 height 498
click at [449, 110] on div "Всі активні Фільтр" at bounding box center [384, 93] width 764 height 36
click at [690, 21] on icon "button" at bounding box center [691, 16] width 12 height 12
